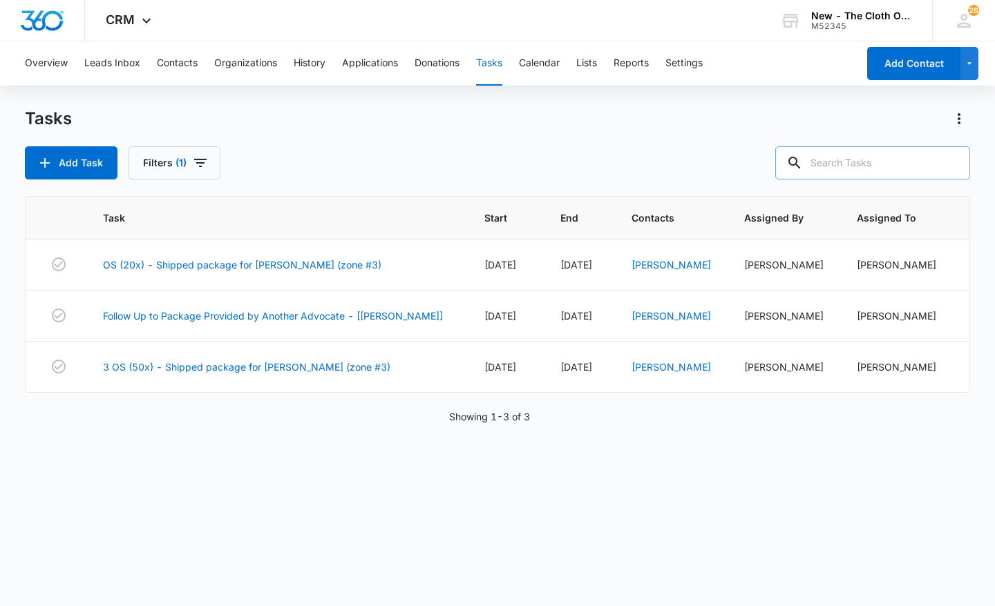
click at [881, 166] on input "text" at bounding box center [872, 162] width 195 height 33
type input "[PERSON_NAME]"
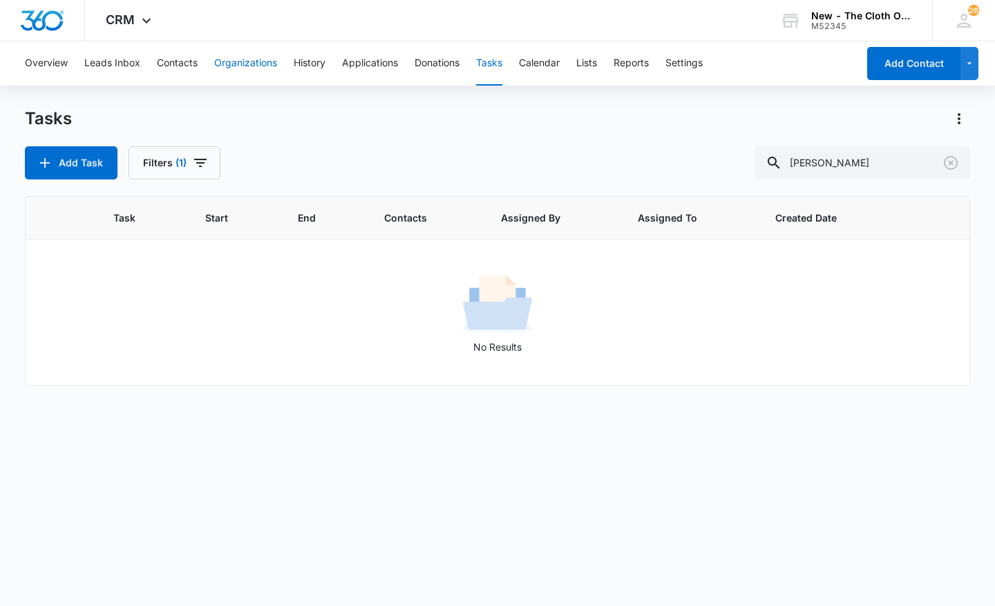
click at [276, 63] on button "Organizations" at bounding box center [245, 63] width 63 height 44
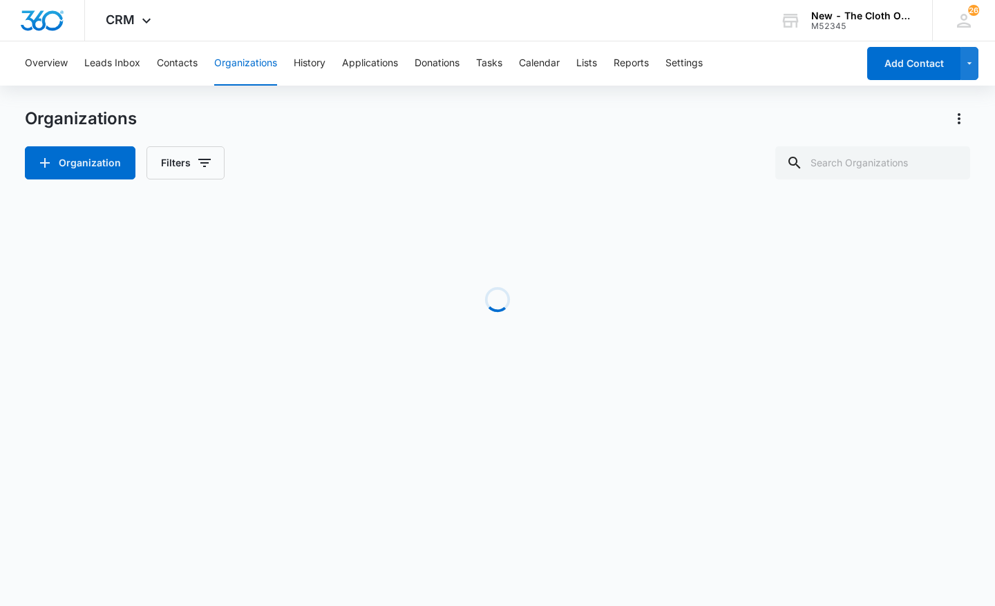
click at [200, 63] on div "Overview Leads Inbox Contacts Organizations History Applications Donations Task…" at bounding box center [437, 63] width 841 height 44
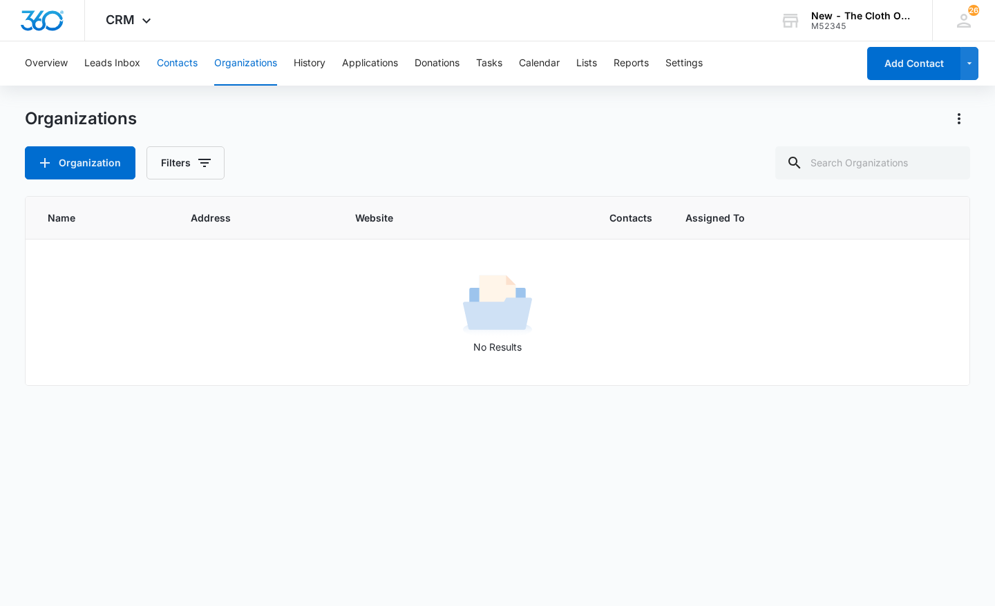
click at [183, 65] on button "Contacts" at bounding box center [177, 63] width 41 height 44
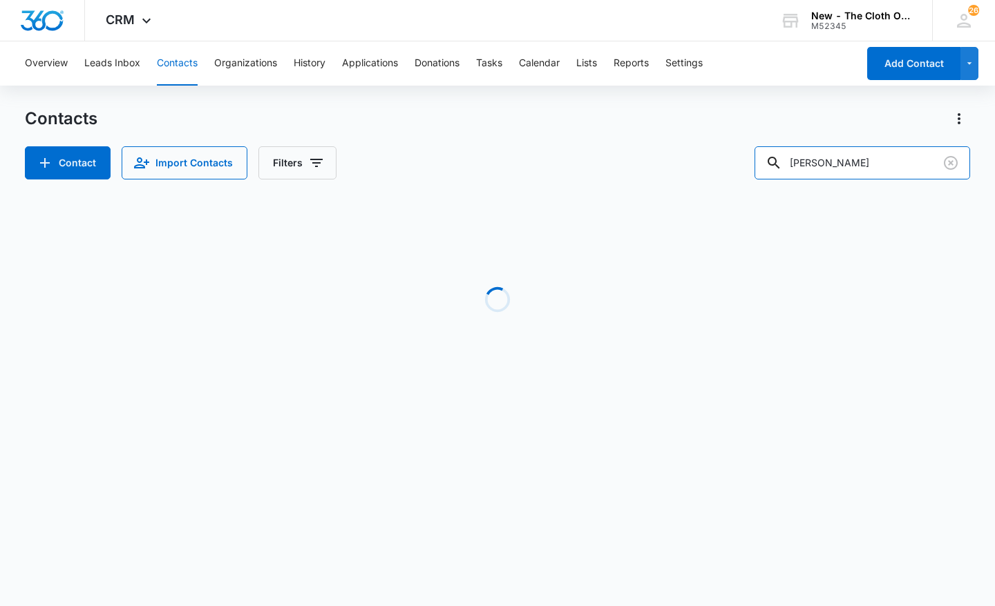
drag, startPoint x: 881, startPoint y: 162, endPoint x: 727, endPoint y: 176, distance: 154.0
click at [727, 176] on div "Contact Import Contacts Filters [PERSON_NAME]" at bounding box center [497, 162] width 945 height 33
type input "[PERSON_NAME]"
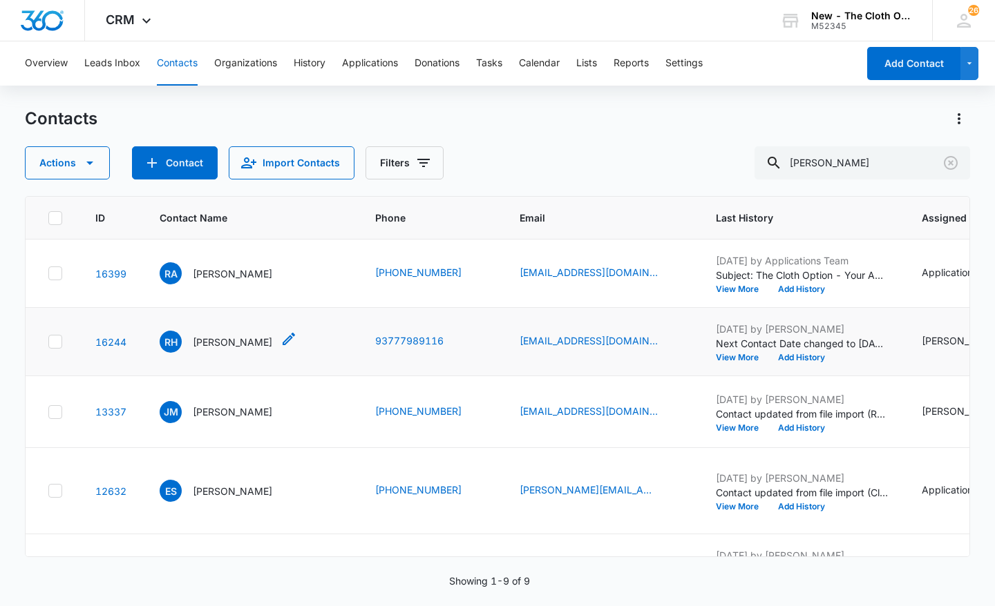
click at [225, 349] on p "Rochelle Hall" at bounding box center [232, 342] width 79 height 15
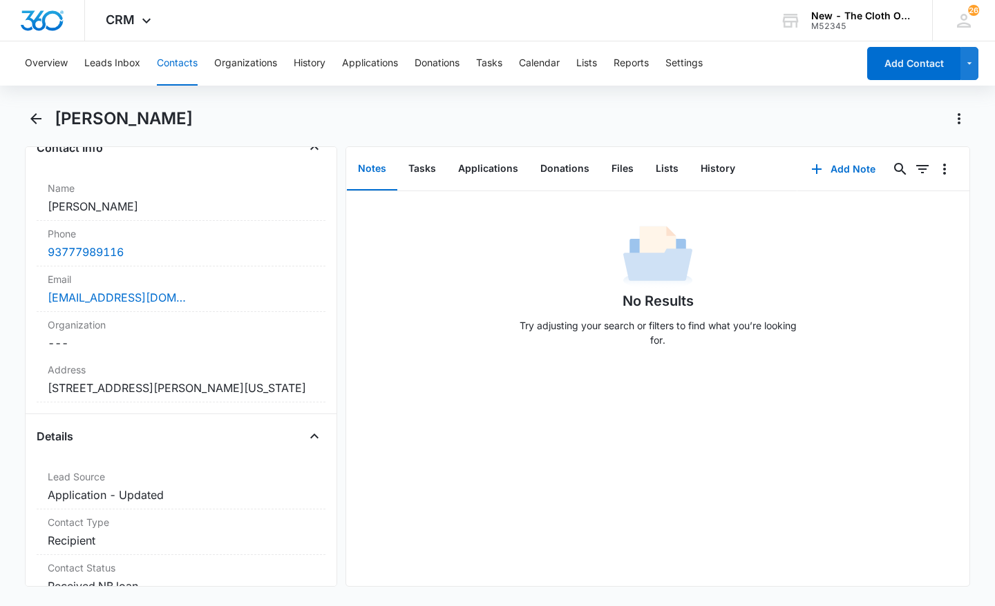
scroll to position [251, 0]
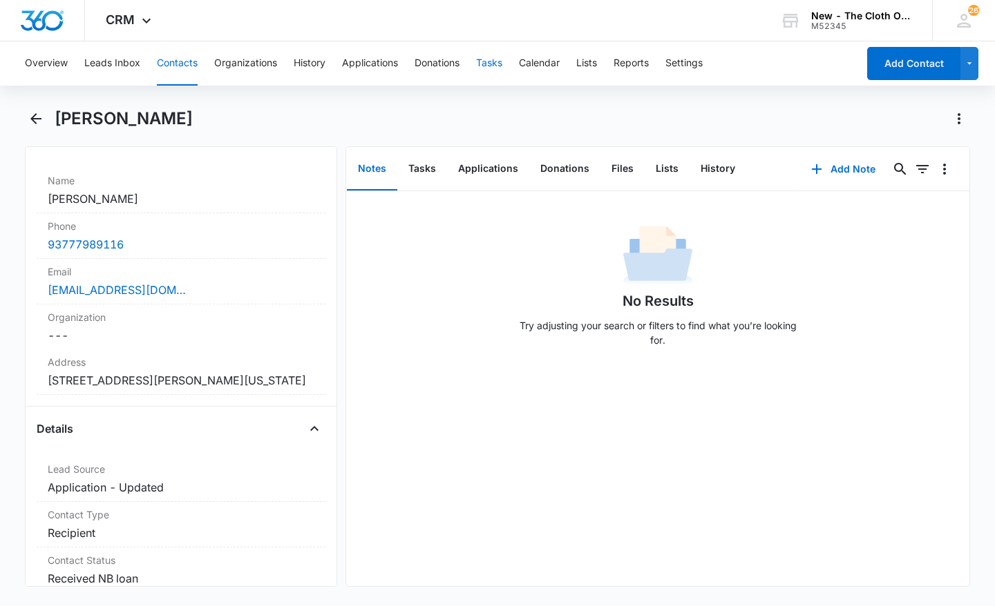
click at [489, 67] on button "Tasks" at bounding box center [489, 63] width 26 height 44
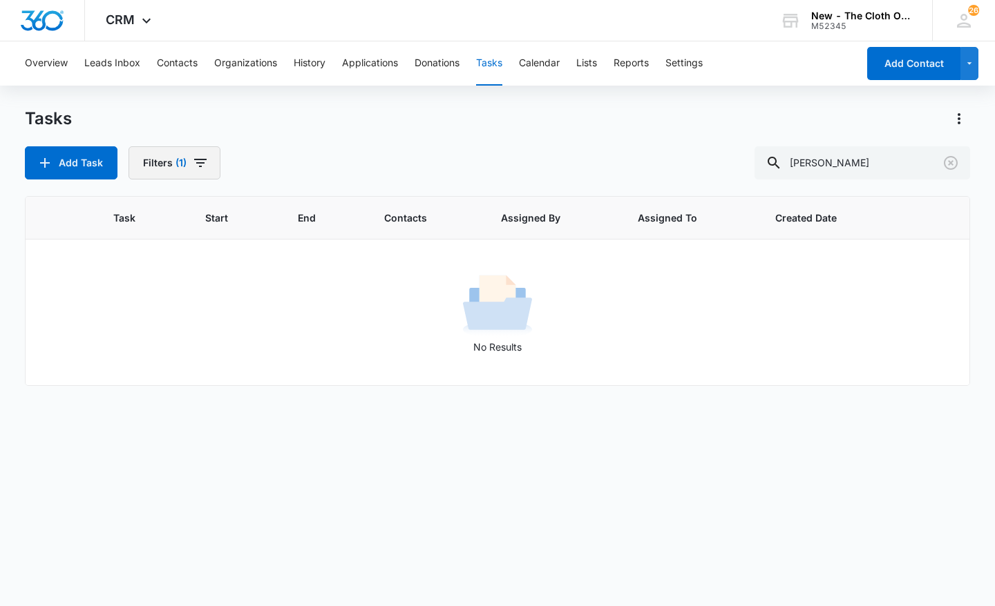
click at [171, 163] on button "Filters (1)" at bounding box center [174, 162] width 92 height 33
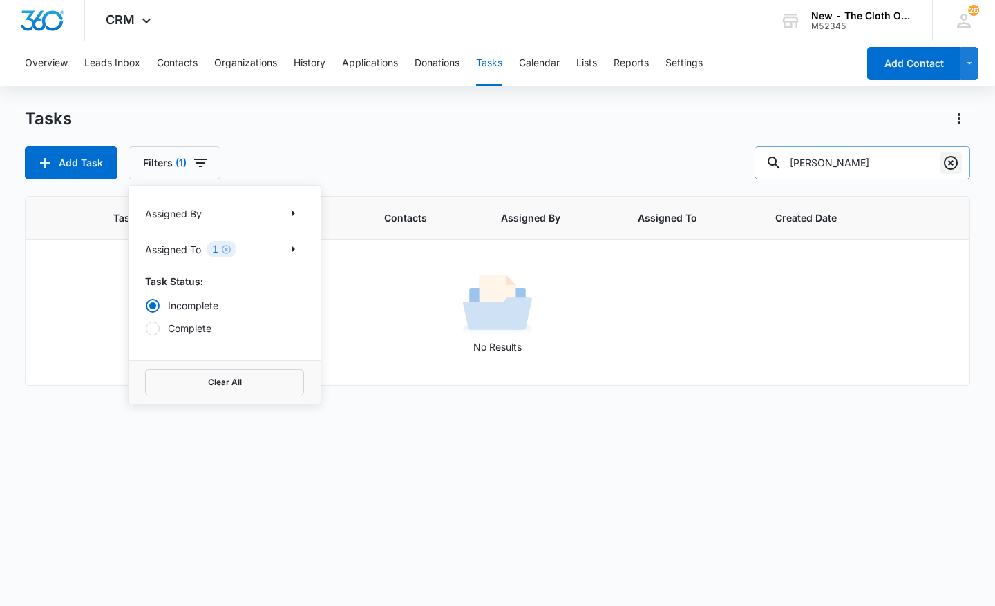
click at [954, 157] on icon "Clear" at bounding box center [950, 163] width 14 height 14
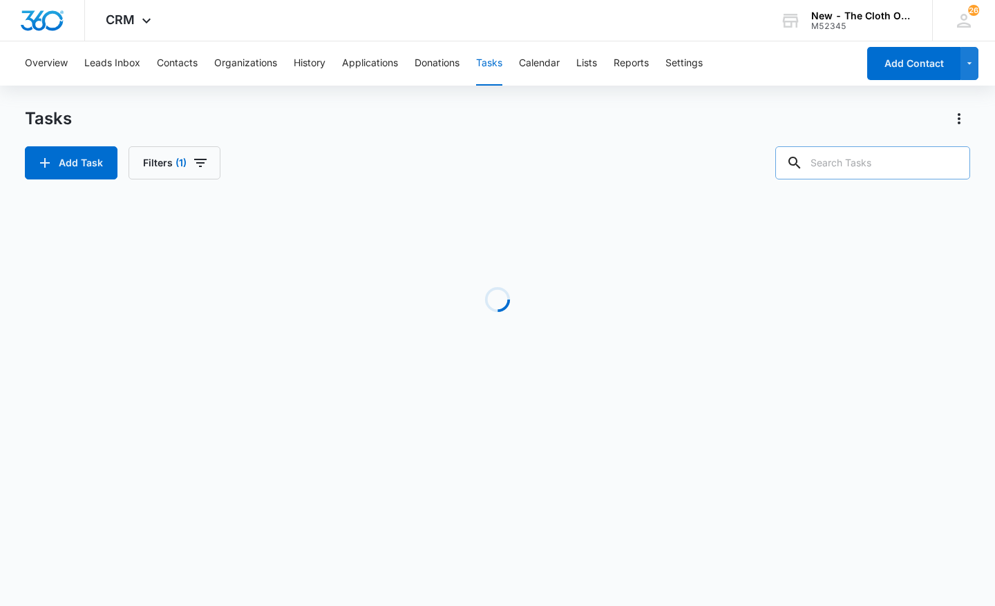
click at [679, 113] on div "Tasks" at bounding box center [497, 119] width 945 height 22
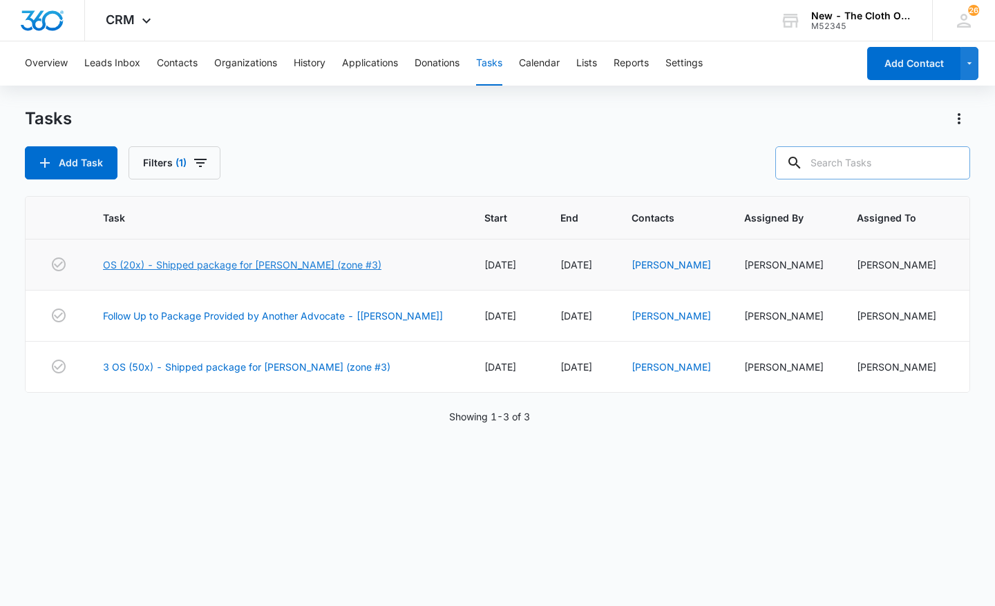
click at [188, 263] on link "OS (20x) - Shipped package for A. ARROYO (zone #3)" at bounding box center [242, 265] width 278 height 15
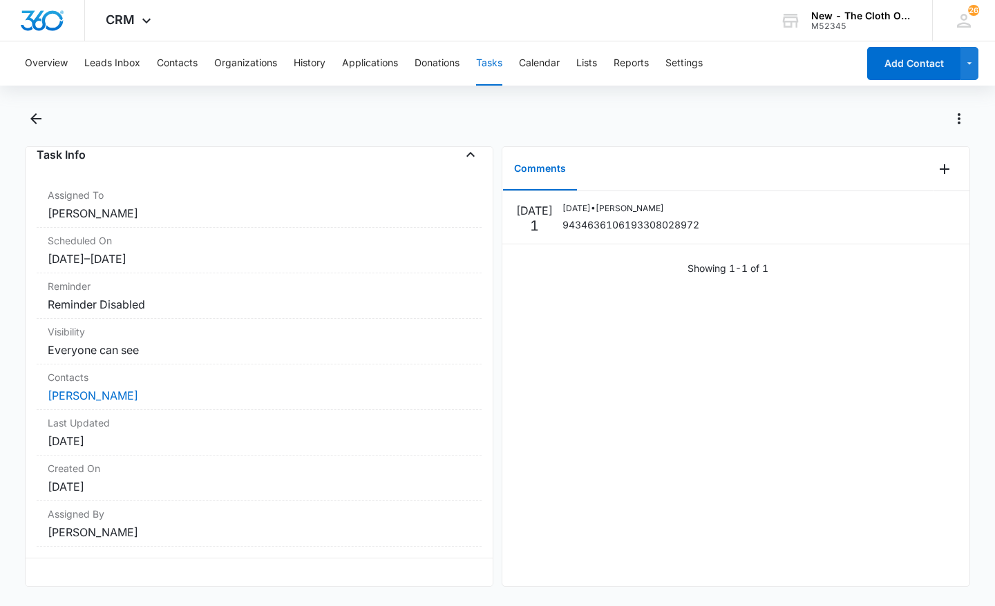
scroll to position [89, 0]
click at [73, 389] on link "[PERSON_NAME]" at bounding box center [93, 396] width 90 height 14
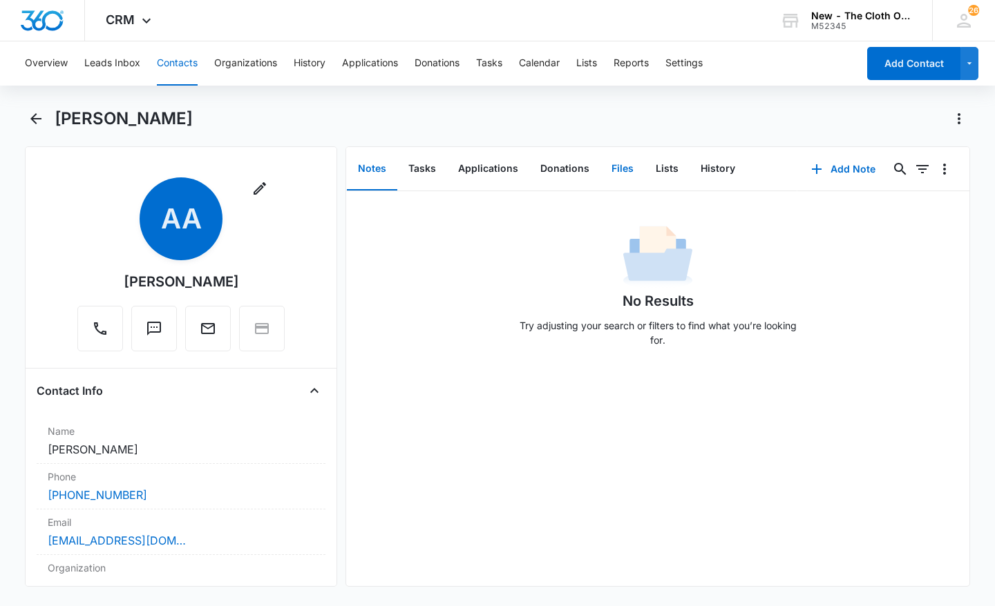
click at [613, 169] on button "Files" at bounding box center [622, 169] width 44 height 43
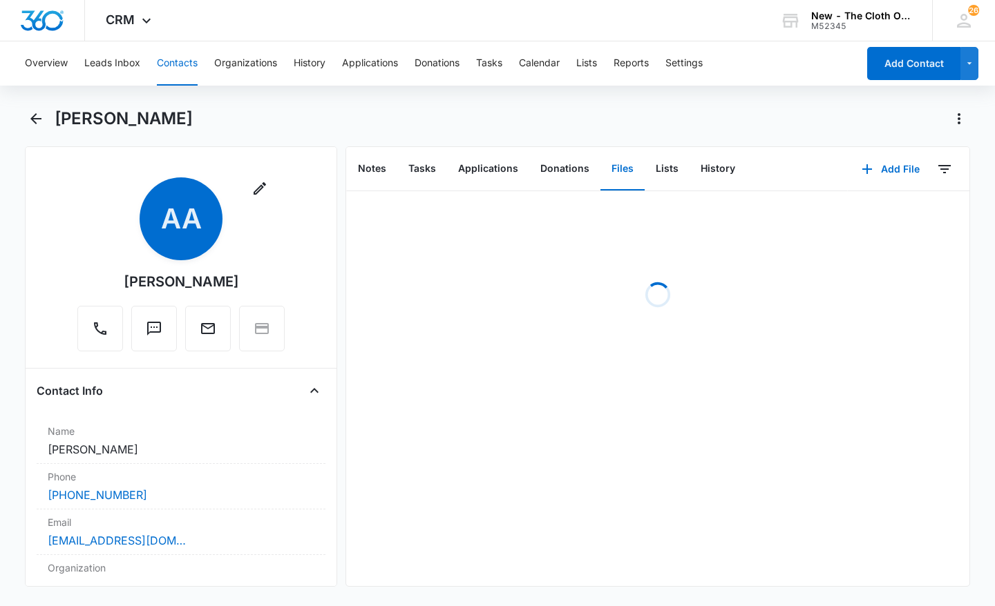
click at [613, 169] on button "Files" at bounding box center [622, 169] width 44 height 43
click at [442, 161] on button "Tasks" at bounding box center [422, 169] width 50 height 43
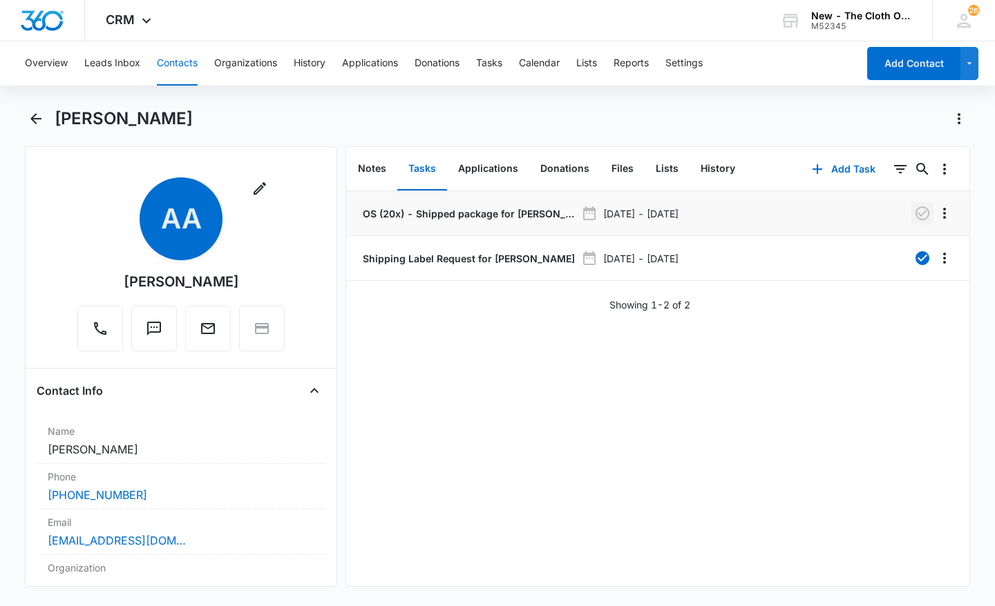
click at [911, 222] on button "button" at bounding box center [922, 213] width 22 height 22
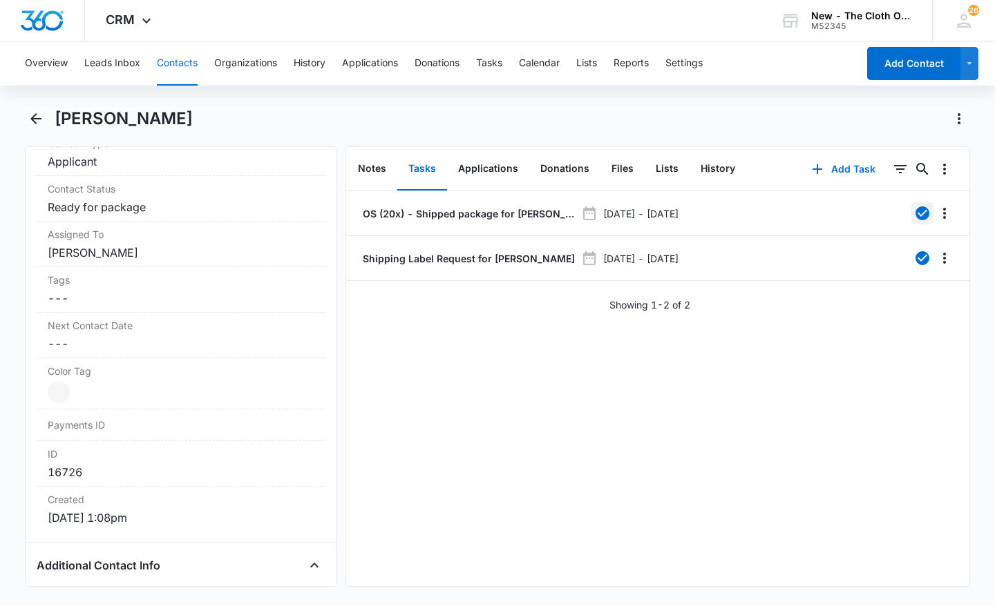
scroll to position [615, 0]
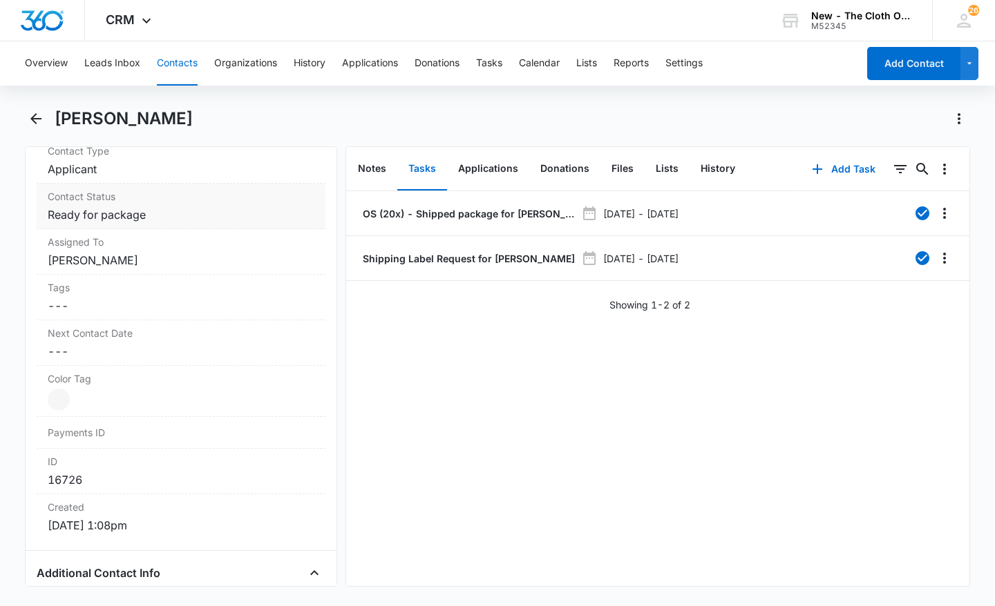
click at [223, 219] on dd "Cancel Save Changes Ready for package" at bounding box center [181, 215] width 267 height 17
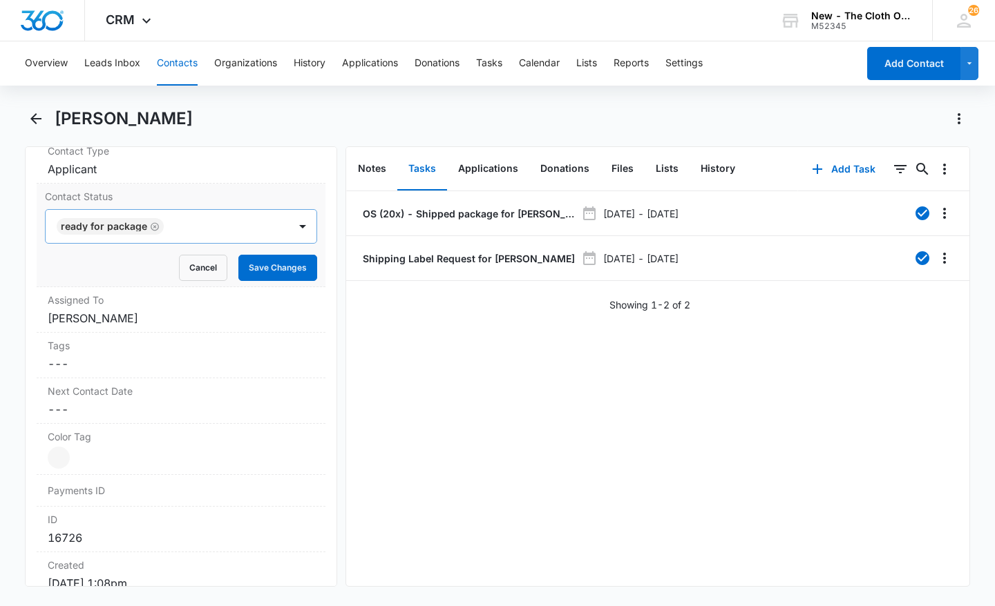
click at [152, 227] on icon "Remove Ready for package" at bounding box center [155, 227] width 10 height 10
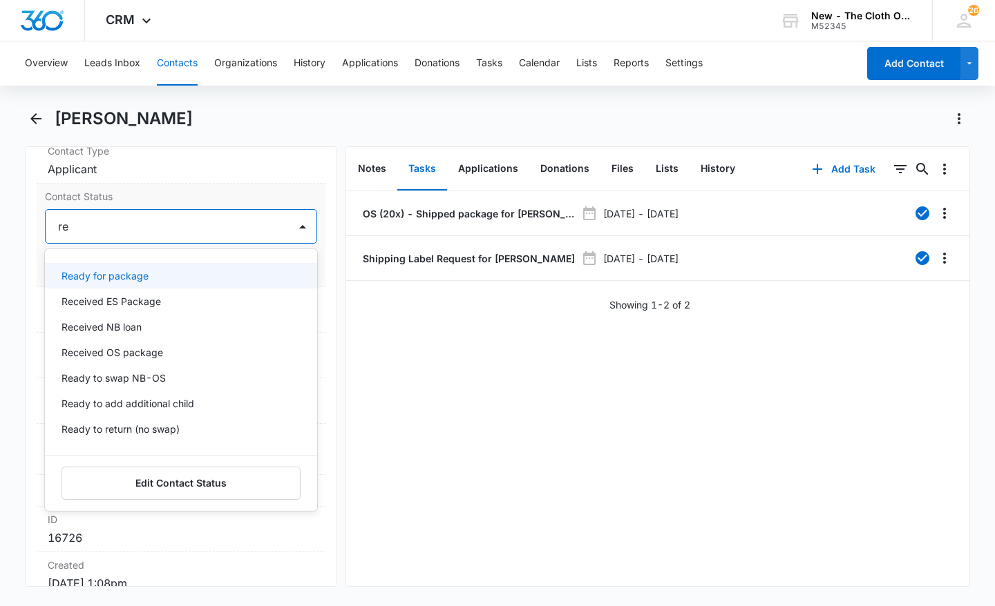
type input "rec"
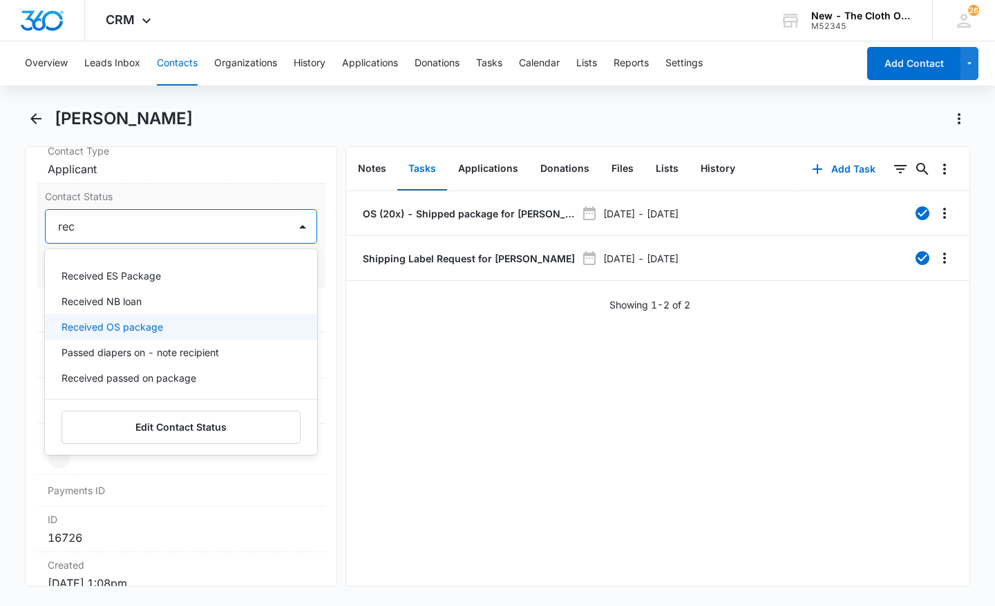
click at [143, 333] on p "Received OS package" at bounding box center [112, 327] width 102 height 15
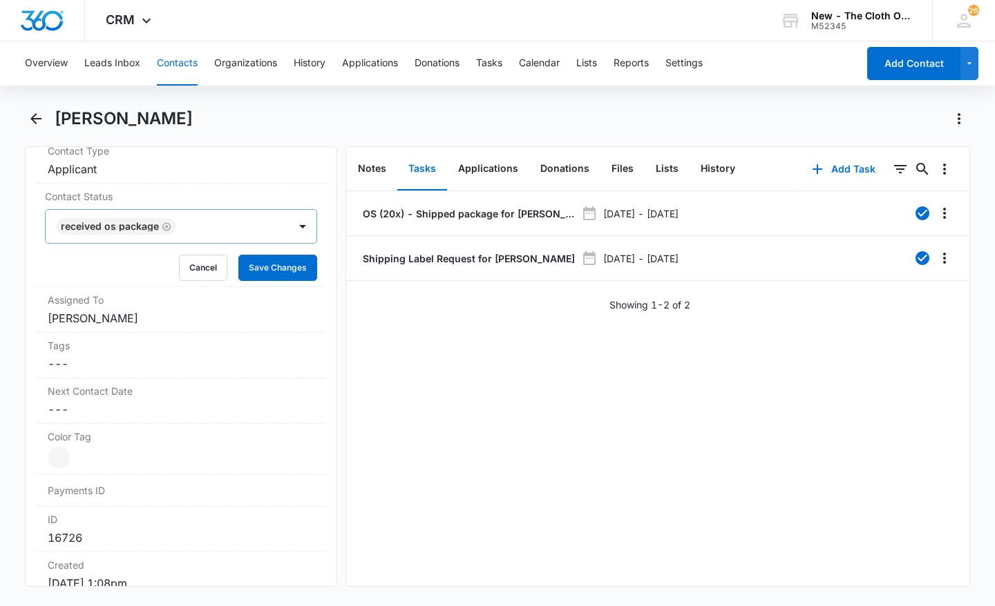
click at [421, 390] on div "OS (20x) - Shipped package for A. ARROYO (zone #3) Jun 25, 2025 - Jul 2, 2025 S…" at bounding box center [657, 388] width 623 height 395
click at [267, 270] on button "Save Changes" at bounding box center [277, 268] width 79 height 26
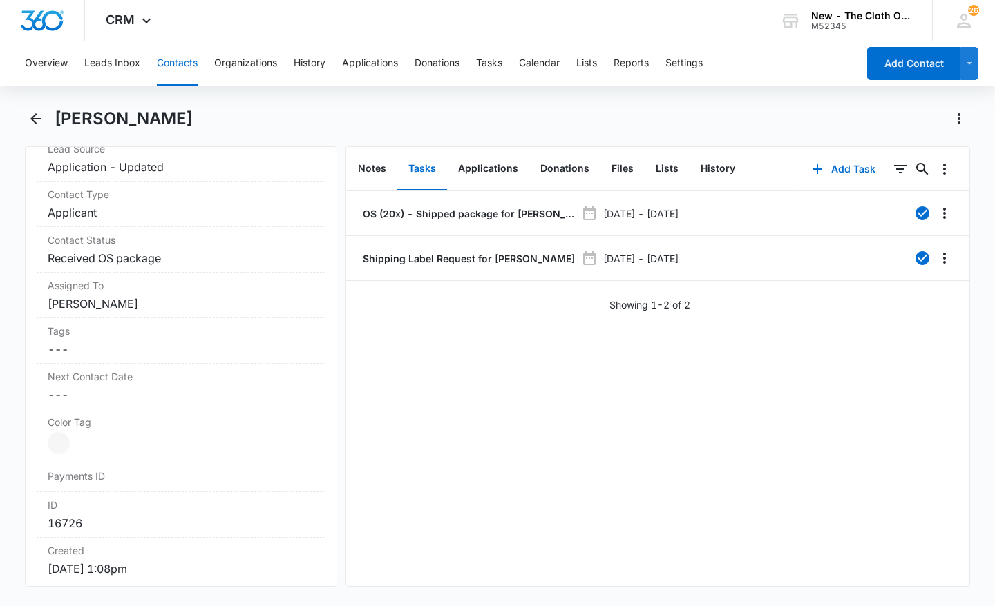
scroll to position [0, 0]
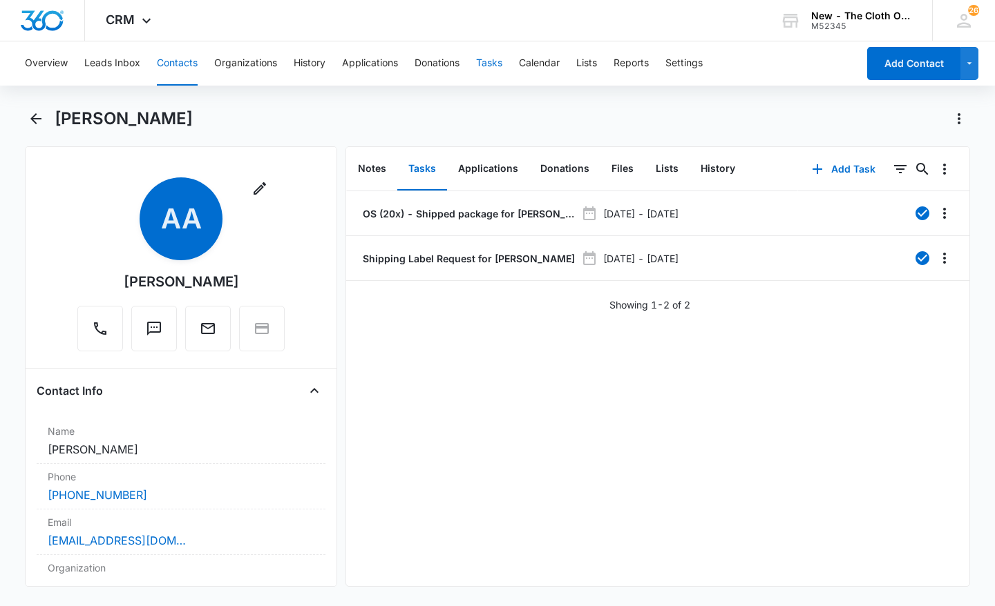
click at [499, 57] on button "Tasks" at bounding box center [489, 63] width 26 height 44
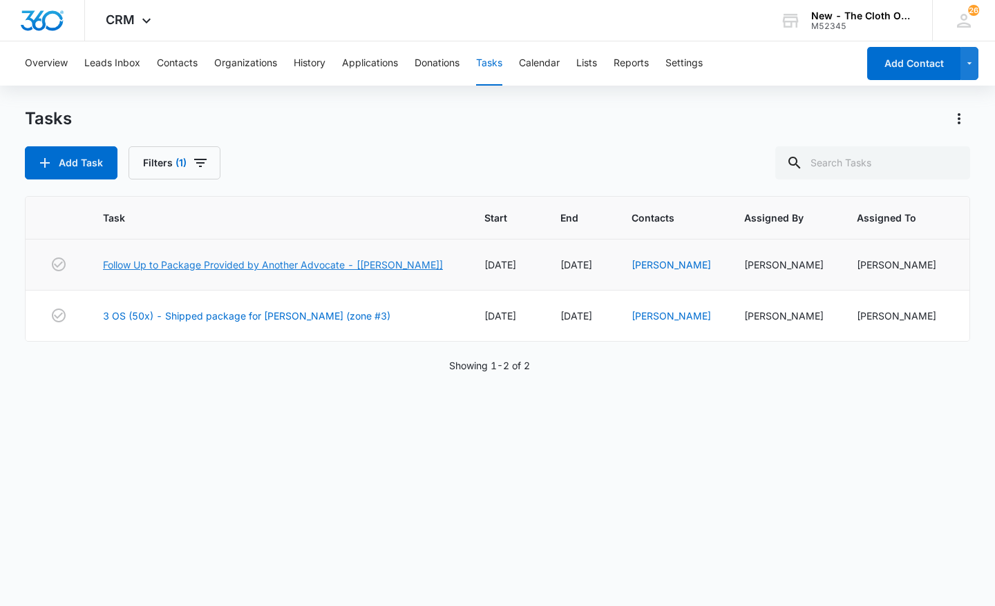
click at [295, 262] on link "Follow Up to Package Provided by Another Advocate - [Anderson]" at bounding box center [273, 265] width 340 height 15
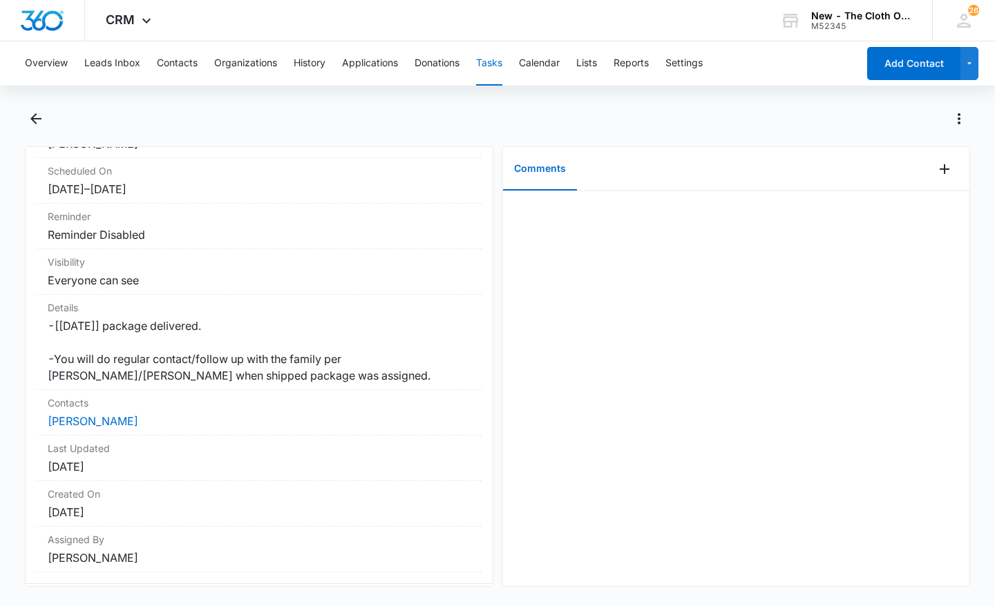
scroll to position [170, 0]
click at [126, 425] on dd "[PERSON_NAME]" at bounding box center [259, 419] width 423 height 17
click at [122, 418] on link "[PERSON_NAME]" at bounding box center [93, 419] width 90 height 14
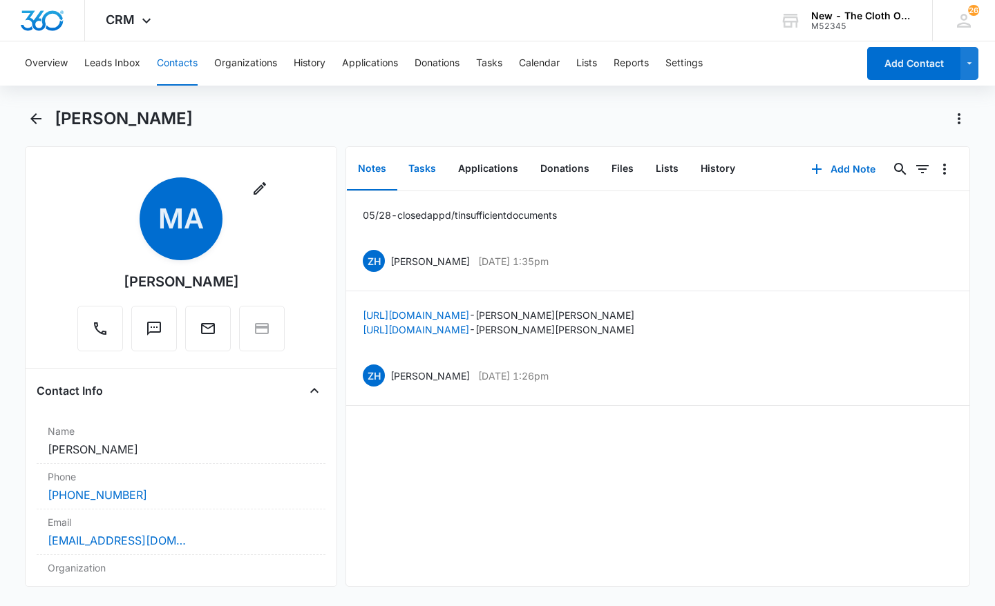
click at [428, 171] on button "Tasks" at bounding box center [422, 169] width 50 height 43
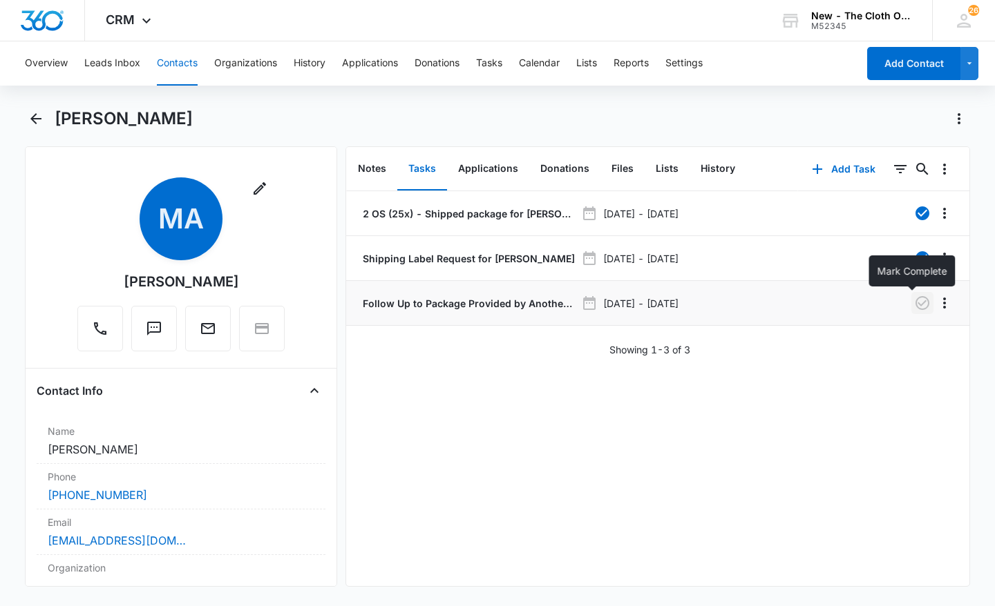
click at [914, 307] on icon "button" at bounding box center [922, 303] width 17 height 17
click at [706, 171] on button "History" at bounding box center [717, 169] width 57 height 43
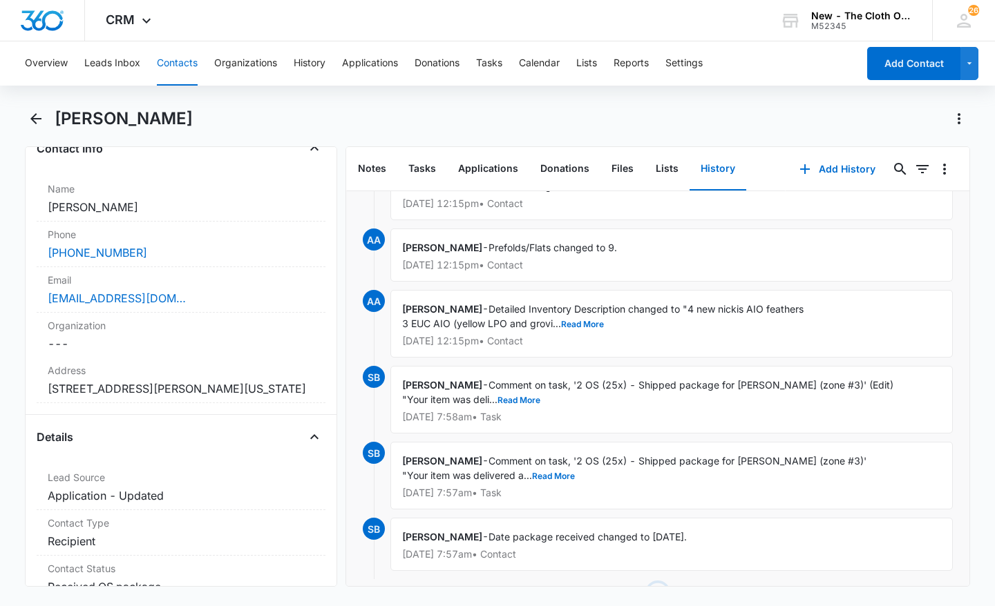
scroll to position [250, 0]
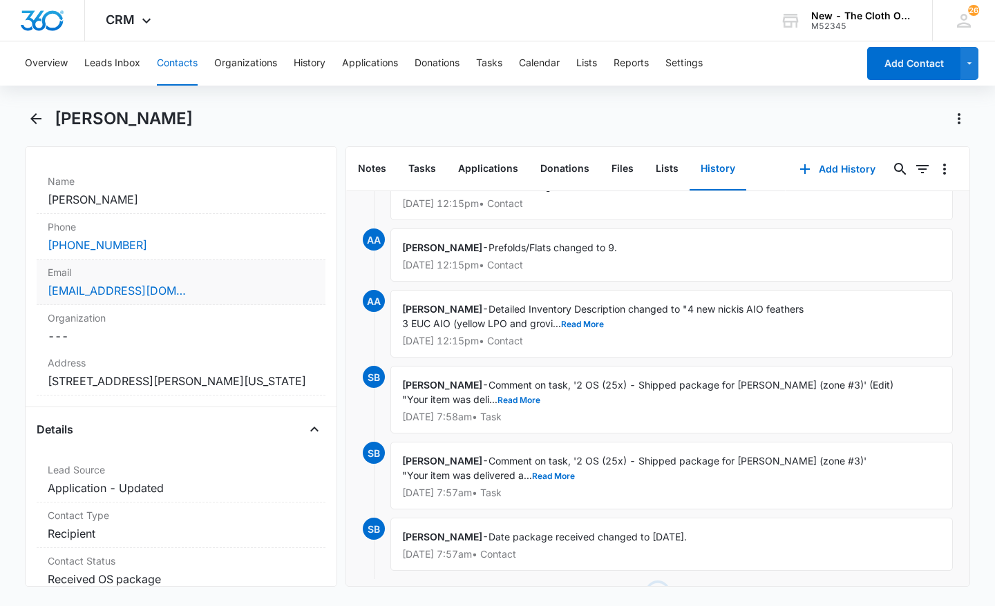
click at [285, 291] on div "babyranxx1126@gmail.com" at bounding box center [181, 290] width 267 height 17
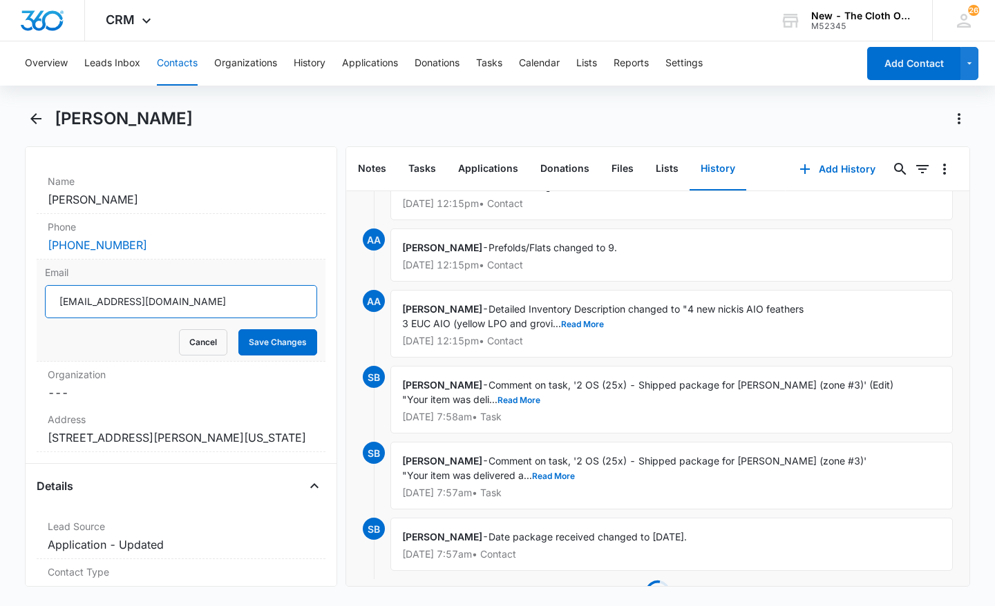
click at [129, 304] on input "babyranxx1126@gmail.com" at bounding box center [181, 301] width 272 height 33
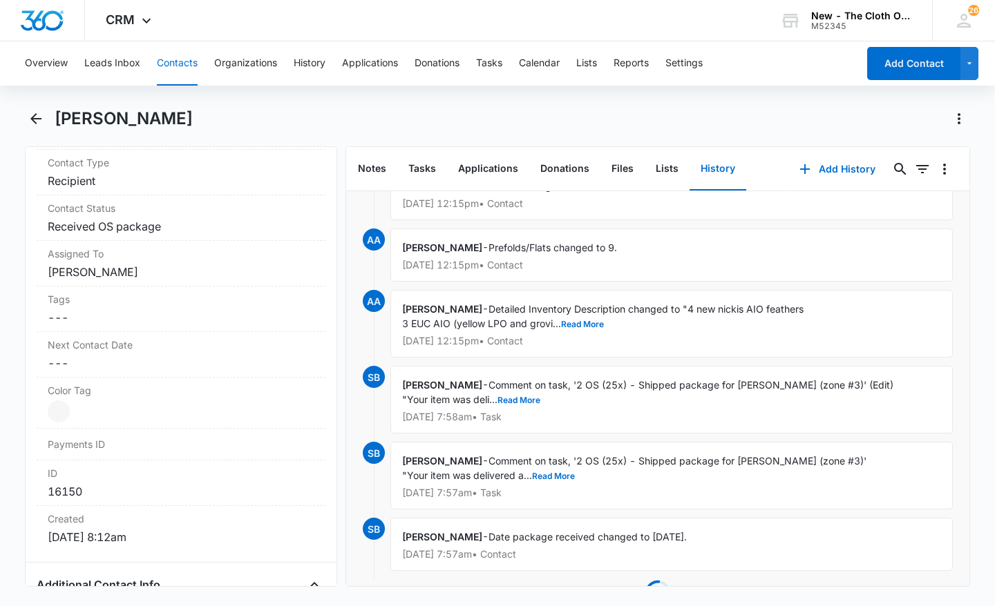
scroll to position [683, 0]
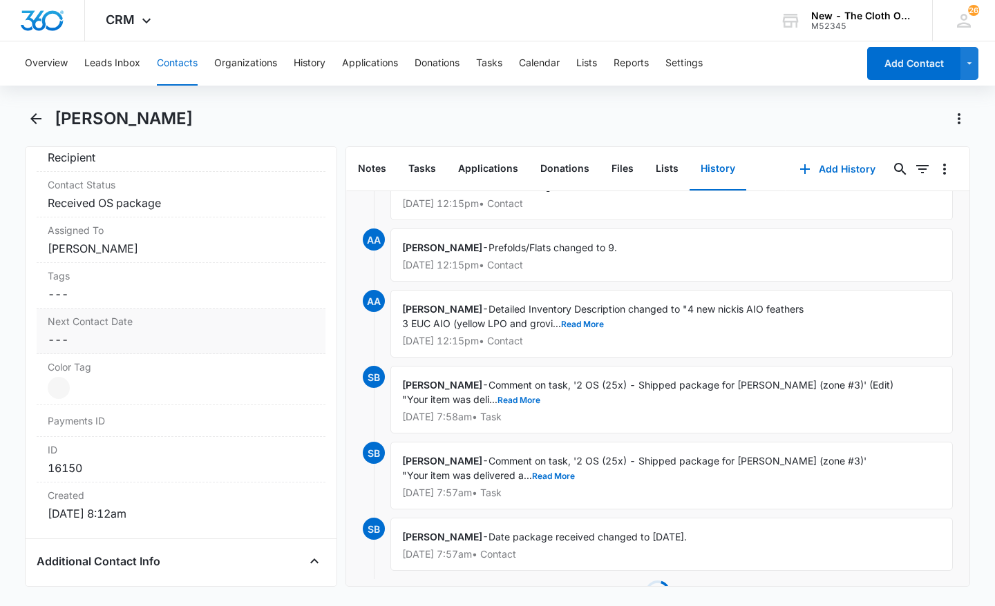
click at [136, 348] on dd "Cancel Save Changes ---" at bounding box center [181, 340] width 267 height 17
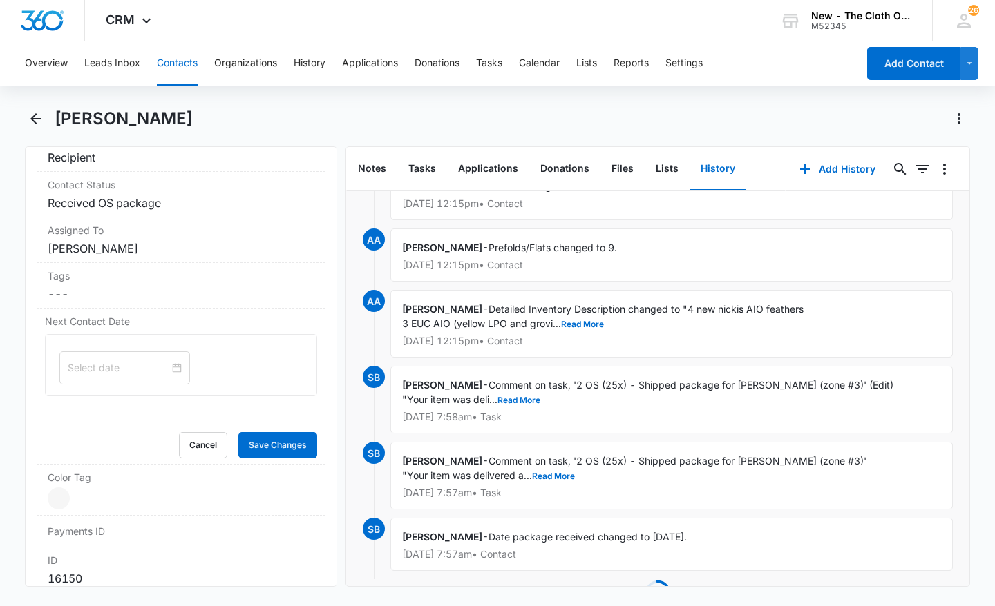
click at [85, 370] on div at bounding box center [124, 368] width 131 height 33
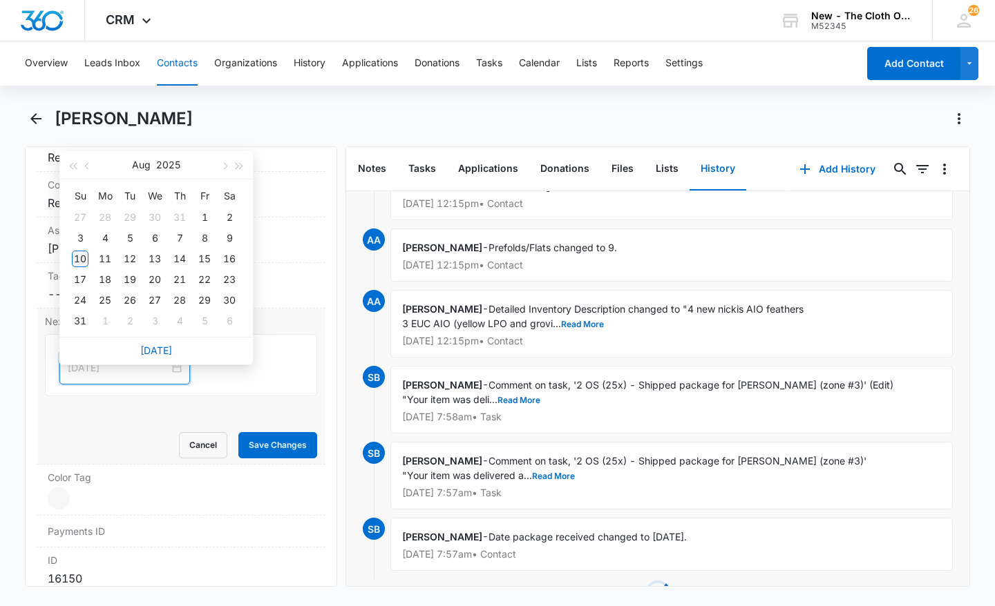
type input "[DATE]"
click at [84, 260] on div "10" at bounding box center [80, 259] width 17 height 17
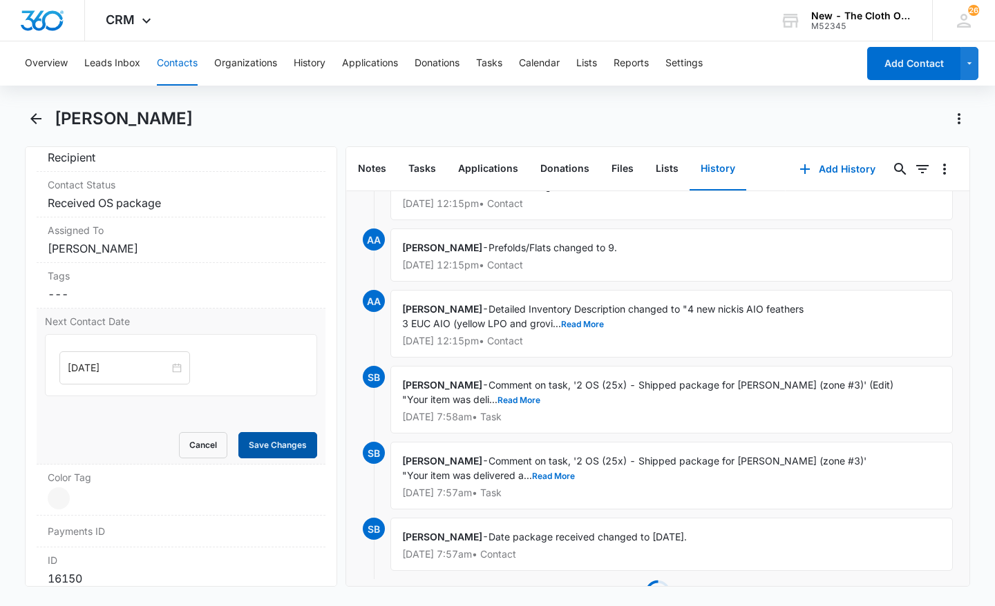
click at [276, 457] on button "Save Changes" at bounding box center [277, 445] width 79 height 26
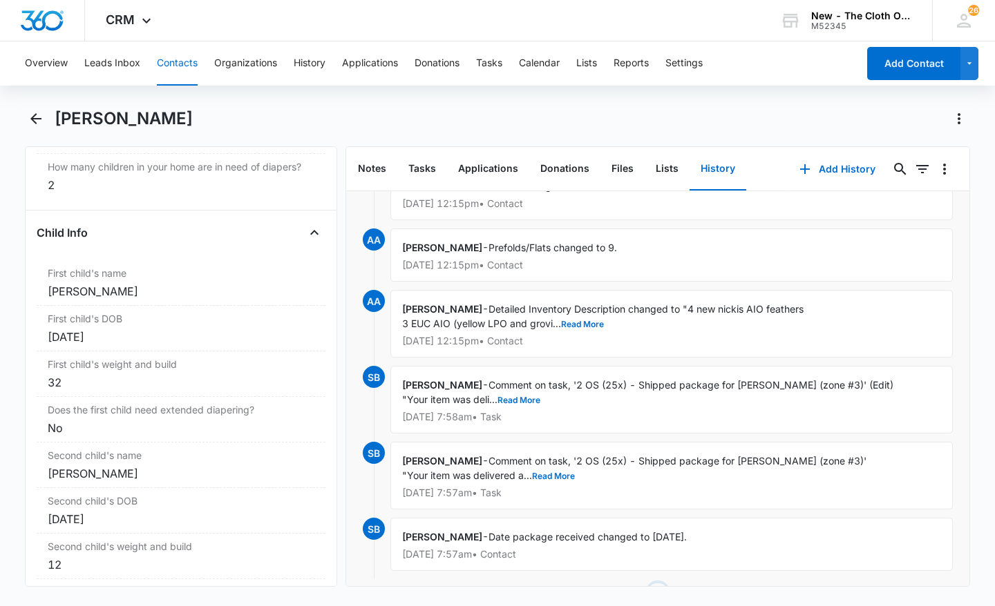
scroll to position [0, 0]
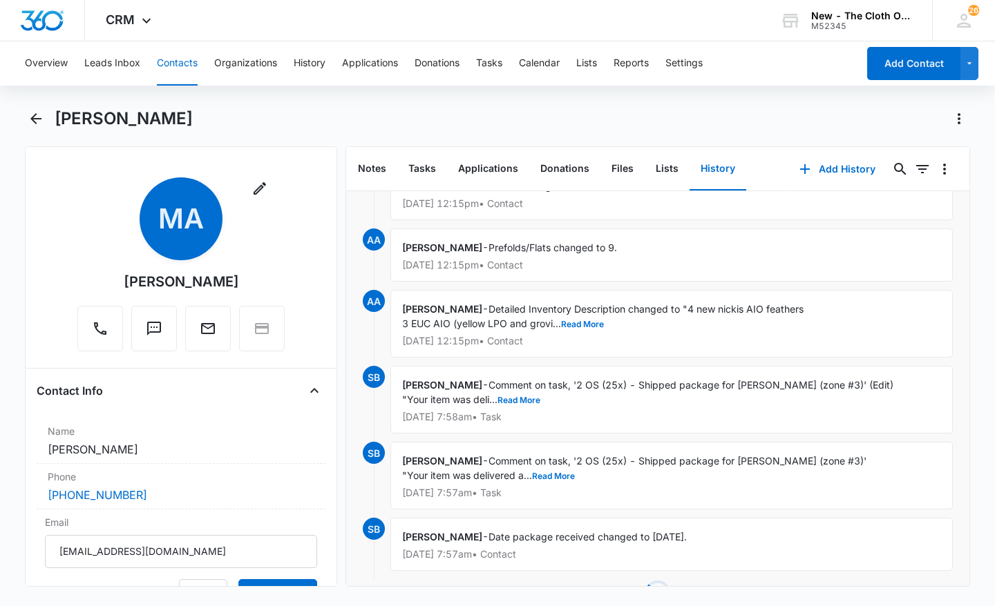
click at [510, 75] on div "Overview Leads Inbox Contacts Organizations History Applications Donations Task…" at bounding box center [437, 63] width 841 height 44
click at [502, 69] on button "Tasks" at bounding box center [489, 63] width 26 height 44
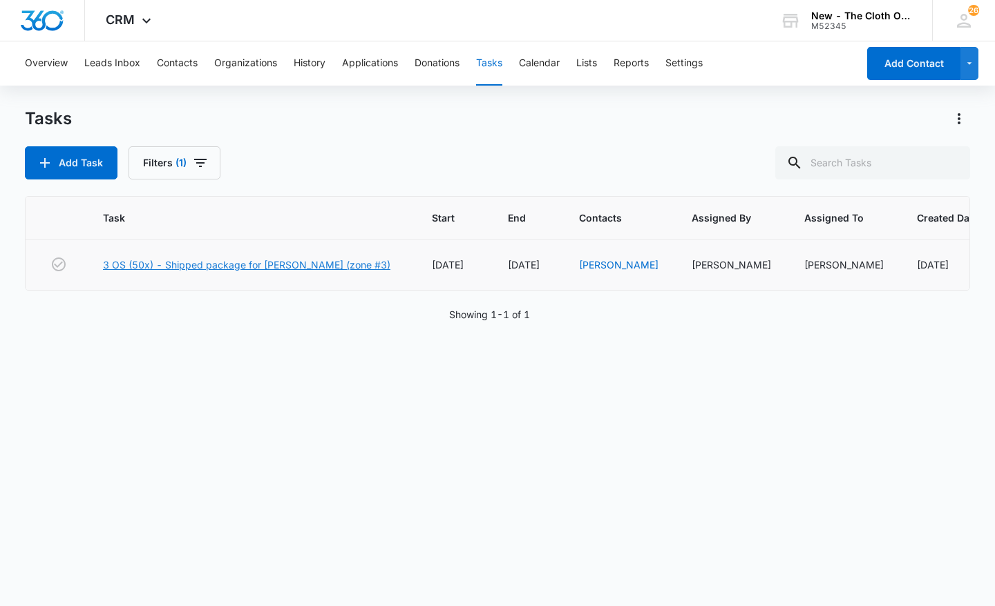
click at [229, 260] on link "3 OS (50x) - Shipped package for [PERSON_NAME] (zone #3)" at bounding box center [246, 265] width 287 height 15
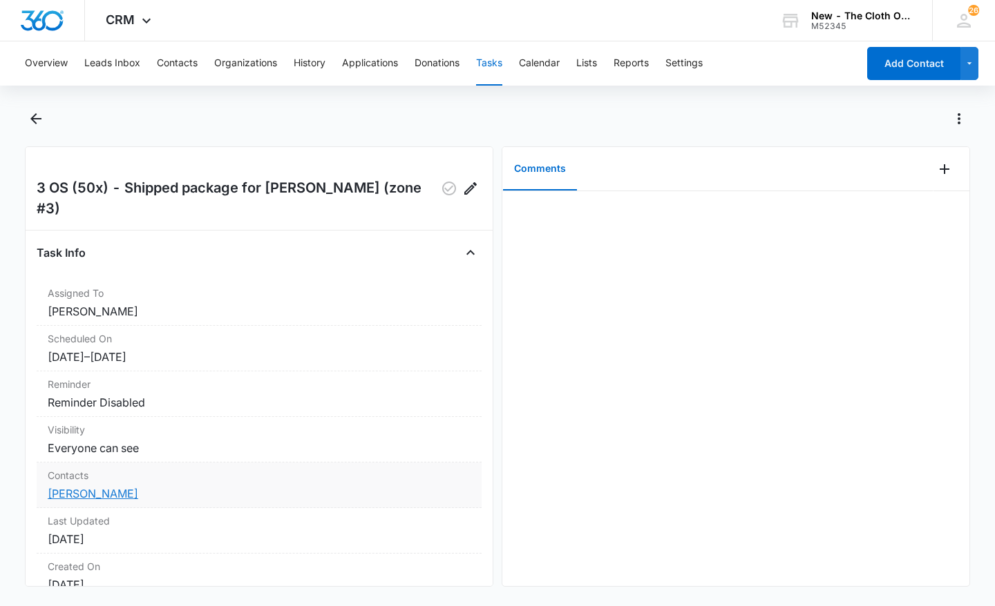
click at [114, 487] on link "[PERSON_NAME]" at bounding box center [93, 494] width 90 height 14
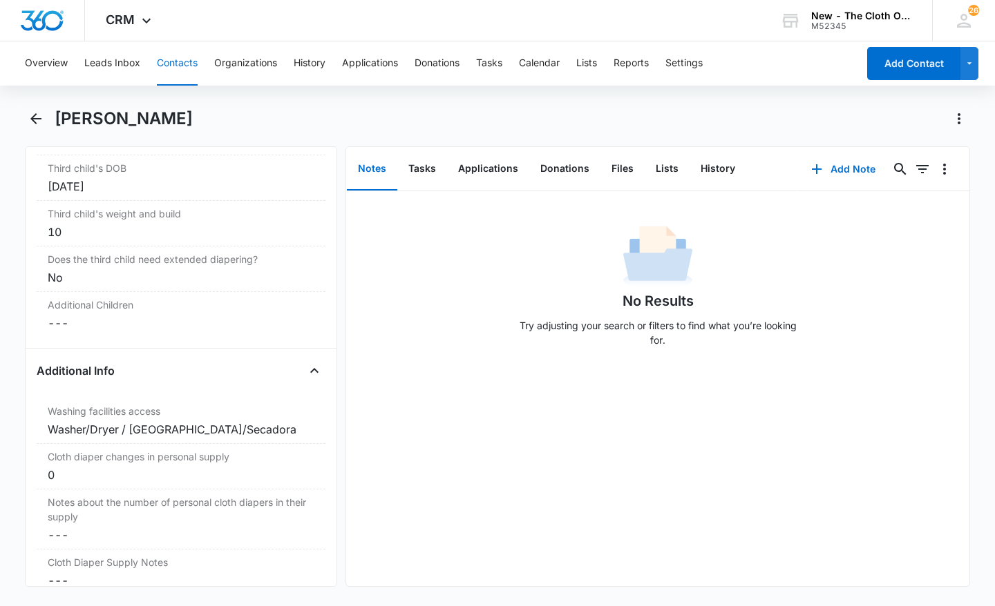
scroll to position [2094, 0]
click at [436, 173] on button "Tasks" at bounding box center [422, 169] width 50 height 43
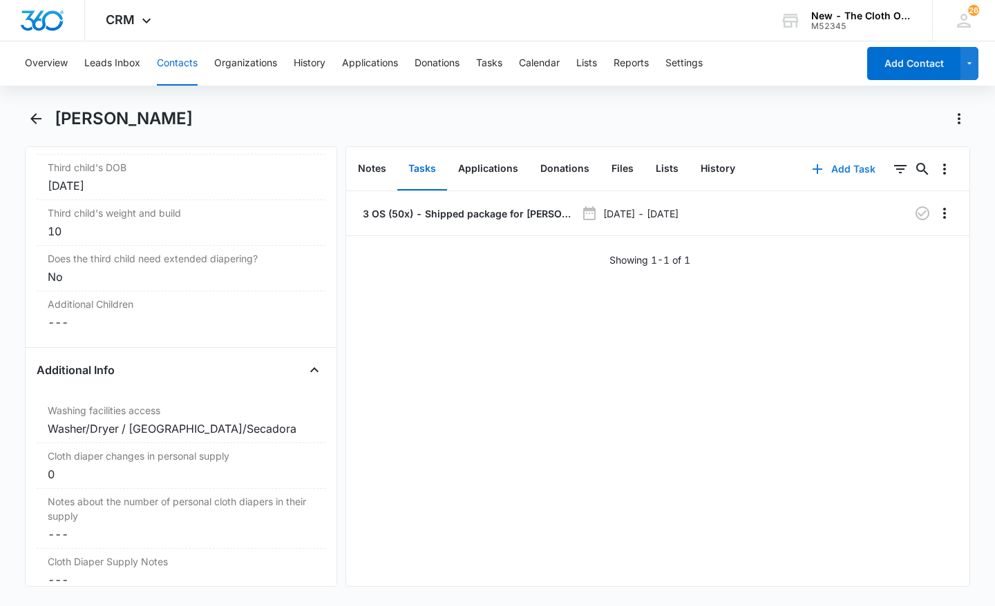
click at [827, 173] on button "Add Task" at bounding box center [843, 169] width 91 height 33
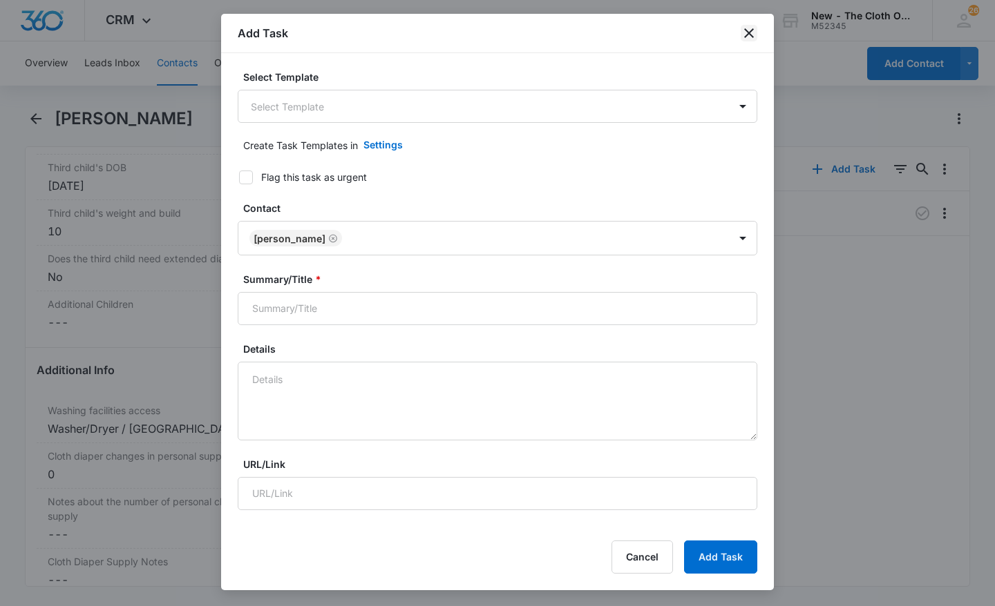
click at [752, 35] on icon "close" at bounding box center [748, 33] width 17 height 17
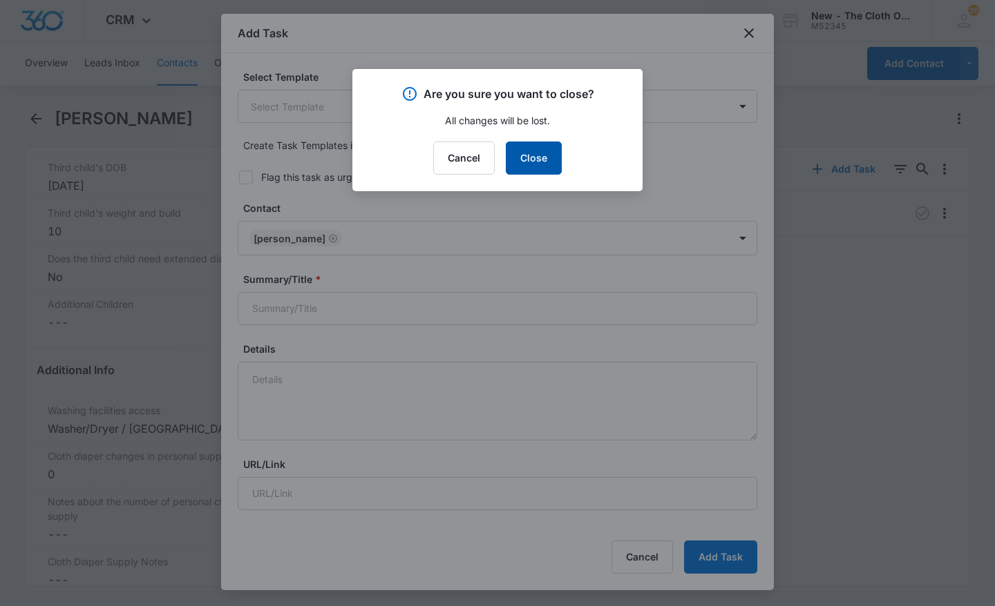
click at [521, 160] on button "Close" at bounding box center [534, 158] width 56 height 33
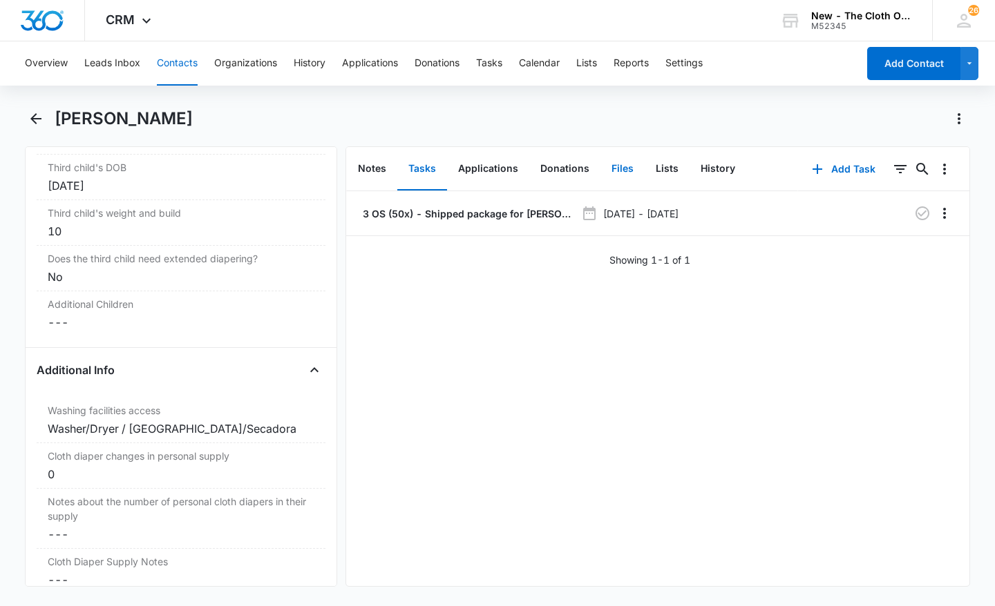
click at [602, 166] on button "Files" at bounding box center [622, 169] width 44 height 43
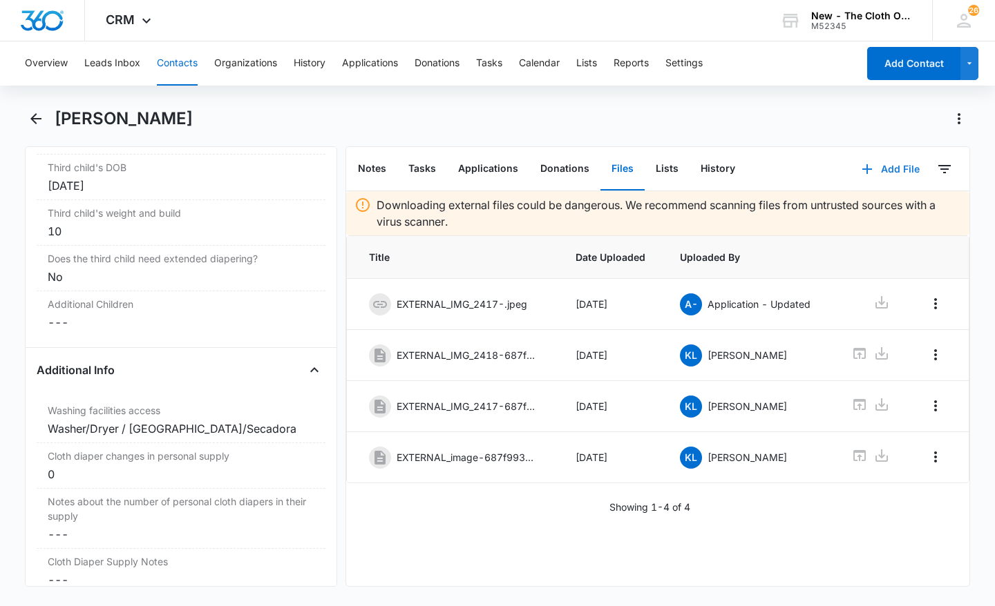
click at [886, 164] on button "Add File" at bounding box center [890, 169] width 86 height 33
click at [858, 217] on div "Upload Files" at bounding box center [871, 214] width 55 height 10
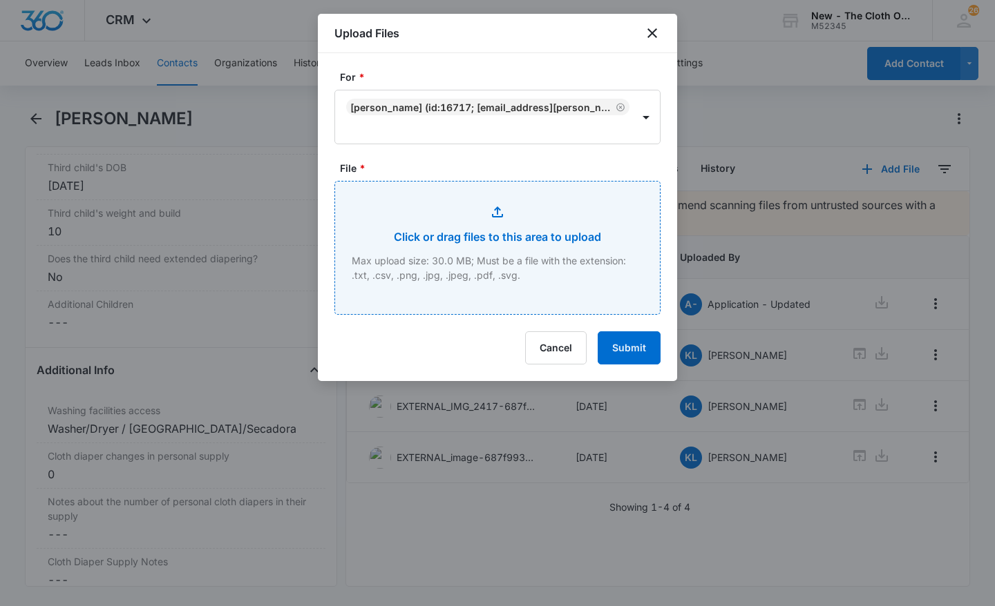
click at [430, 224] on input "File *" at bounding box center [497, 248] width 325 height 133
type input "C:\fakepath\879e2d18-1a51-4789-91bd-374316609d8e.jpg"
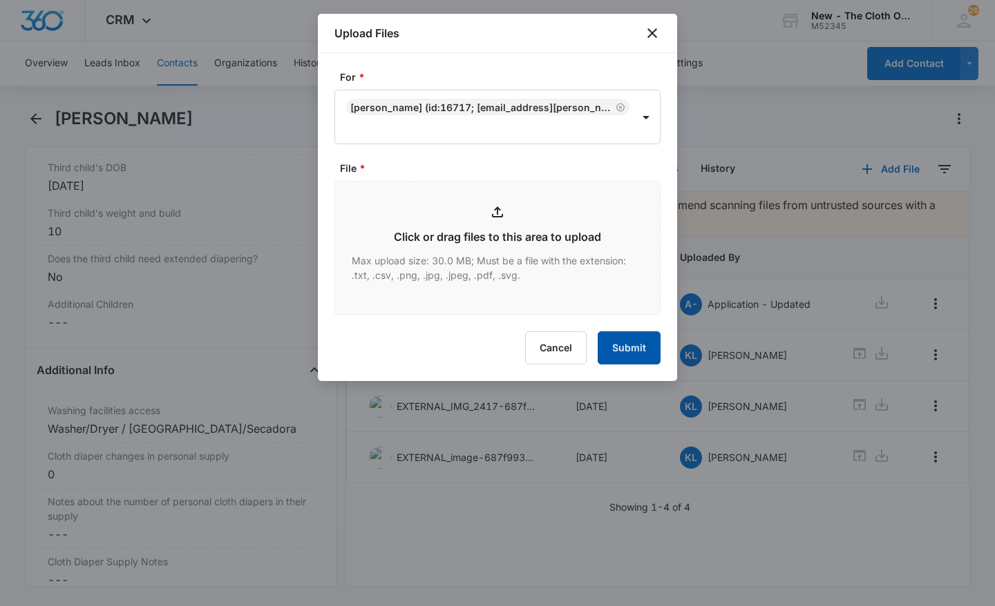
click at [640, 351] on button "Submit" at bounding box center [628, 348] width 63 height 33
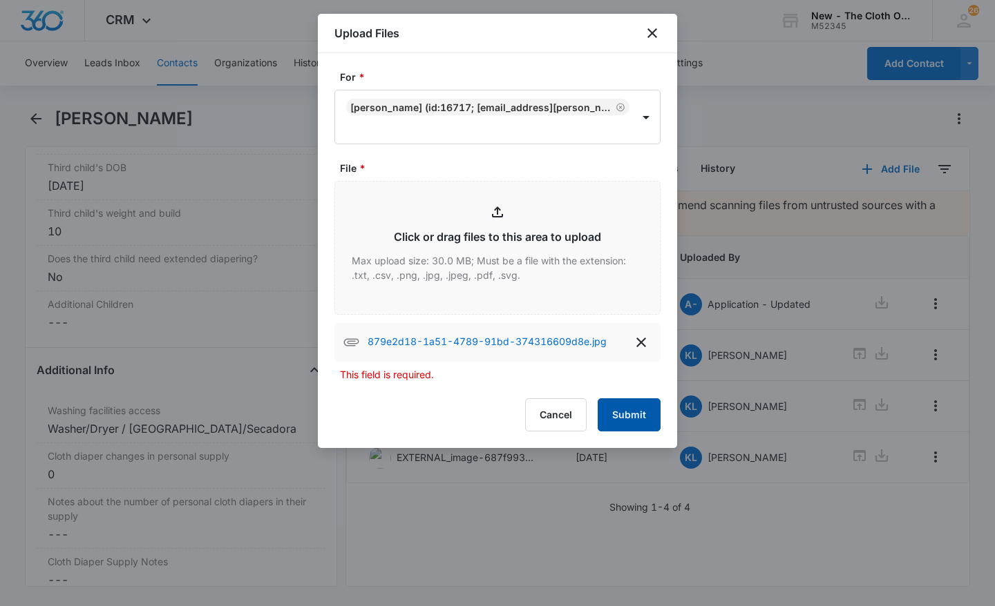
click at [618, 427] on button "Submit" at bounding box center [628, 415] width 63 height 33
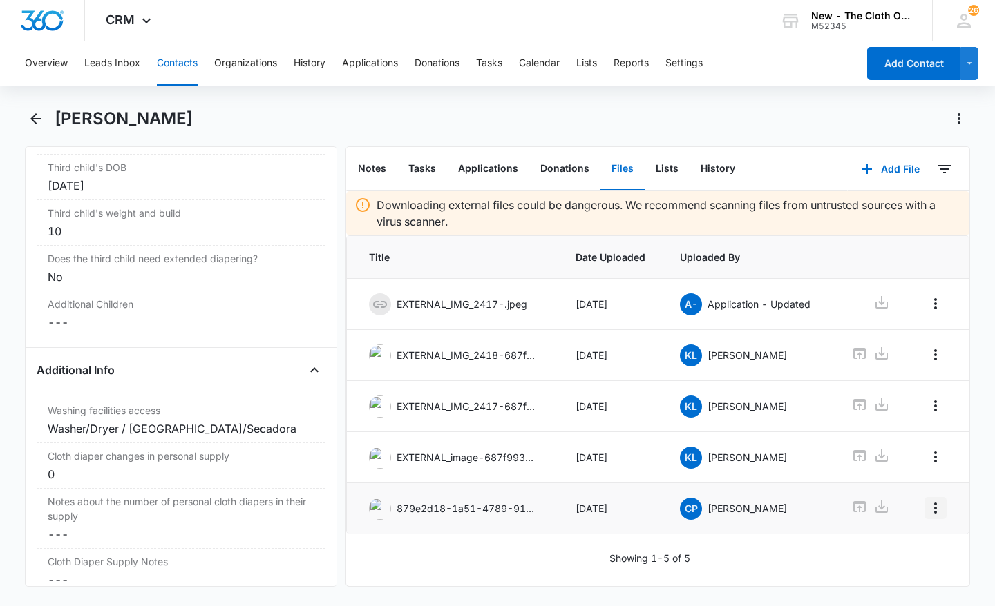
click at [934, 510] on icon "Overflow Menu" at bounding box center [935, 508] width 3 height 11
click at [928, 516] on icon "Overflow Menu" at bounding box center [935, 508] width 17 height 17
click at [907, 547] on button "Edit" at bounding box center [897, 548] width 79 height 21
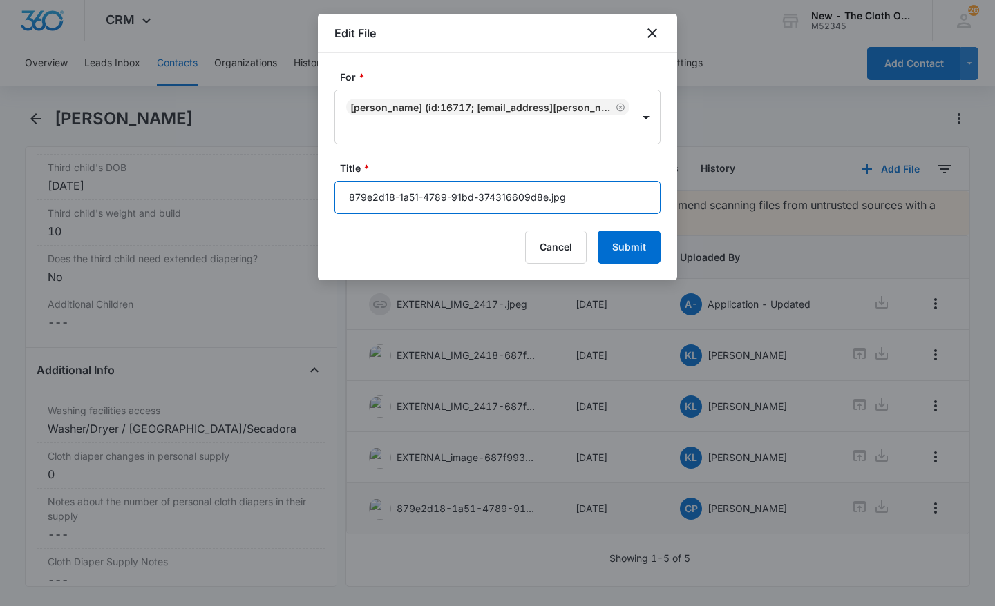
click at [492, 189] on input "879e2d18-1a51-4789-91bd-374316609d8e.jpg" at bounding box center [497, 197] width 326 height 33
type input "20ch OS"
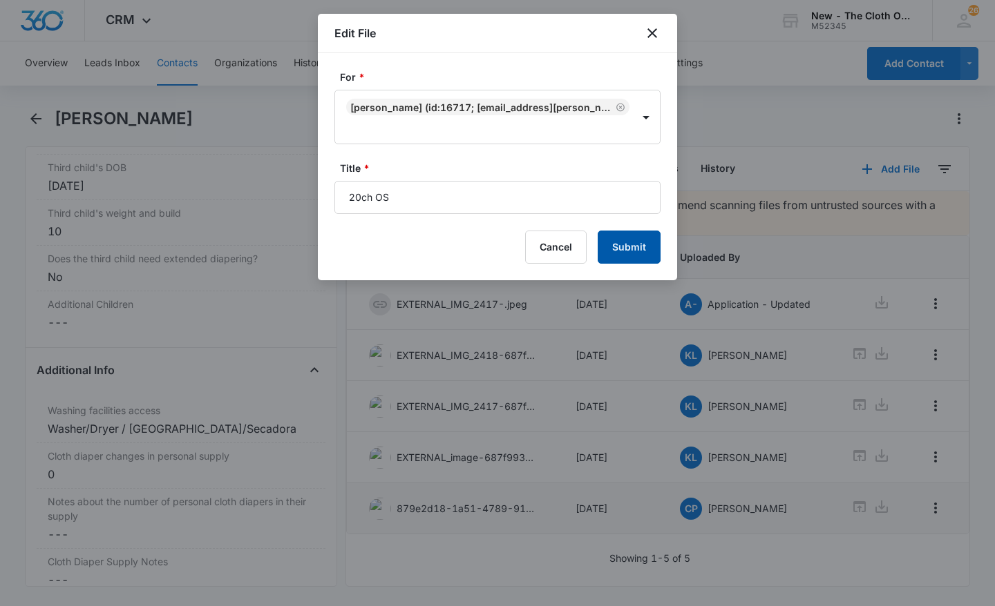
click at [646, 255] on button "Submit" at bounding box center [628, 247] width 63 height 33
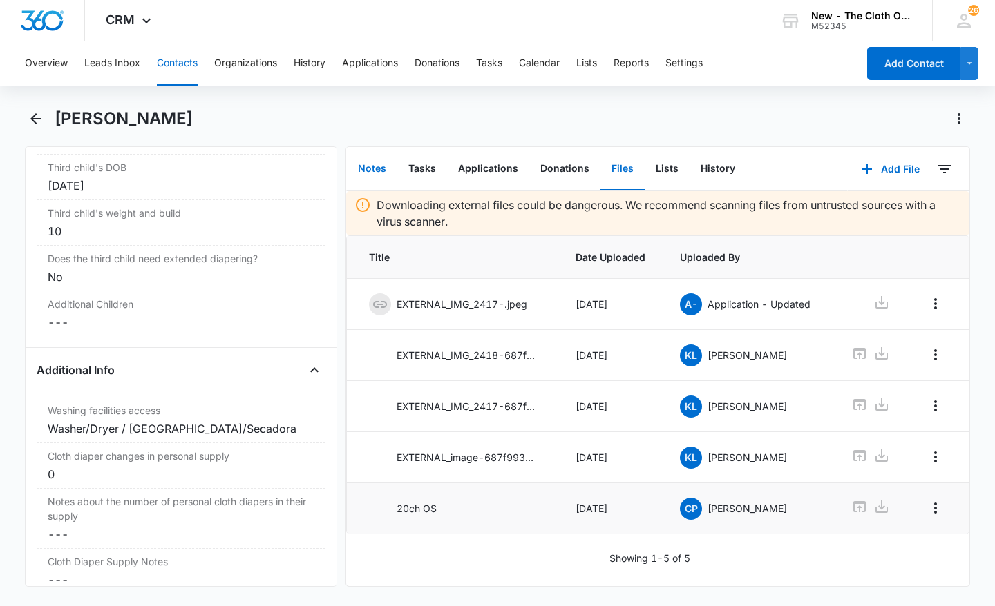
click at [374, 170] on button "Notes" at bounding box center [372, 169] width 50 height 43
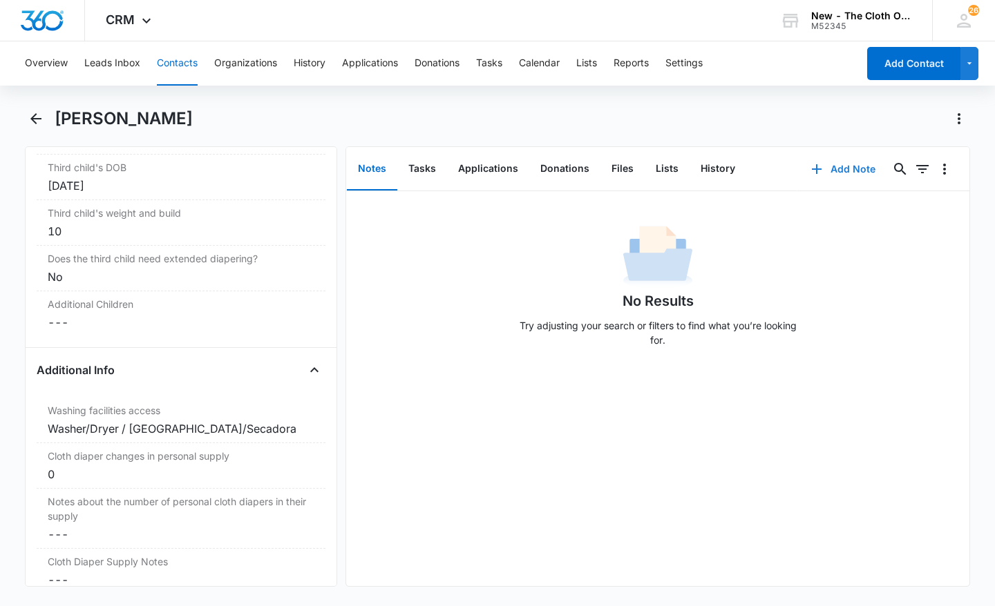
click at [845, 164] on button "Add Note" at bounding box center [843, 169] width 92 height 33
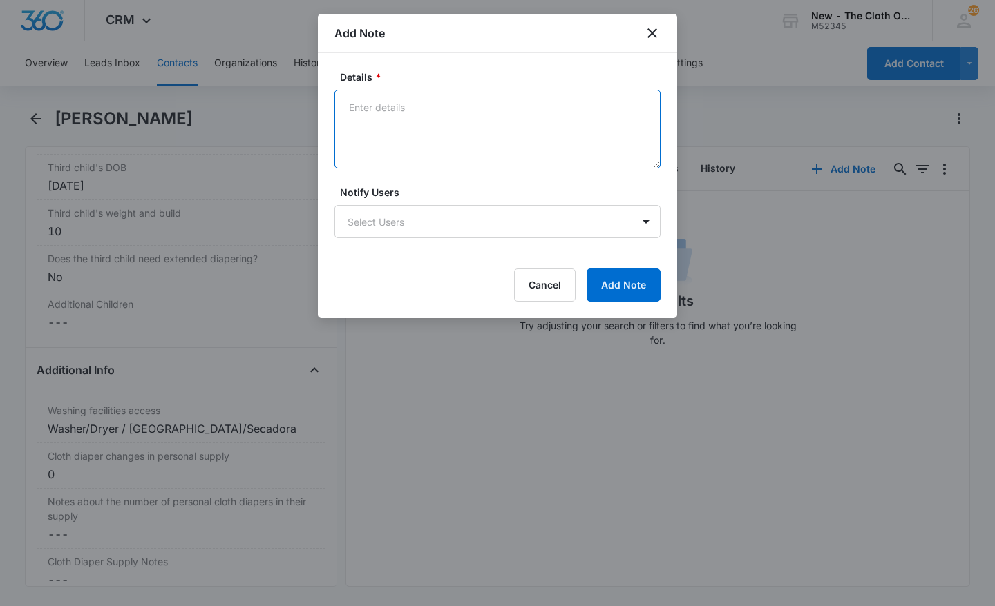
click at [418, 121] on textarea "Details *" at bounding box center [497, 129] width 326 height 79
drag, startPoint x: 450, startPoint y: 110, endPoint x: 332, endPoint y: 99, distance: 118.6
click at [332, 99] on div "Details * 20 change package- 40 NEW/EUC inserts 20 pockets ( Notify Users Selec…" at bounding box center [497, 185] width 359 height 265
click at [434, 109] on textarea "20 change package- 40 NEW/EUC inserts 20 pockets (" at bounding box center [497, 129] width 326 height 79
drag, startPoint x: 441, startPoint y: 106, endPoint x: 345, endPoint y: 110, distance: 95.4
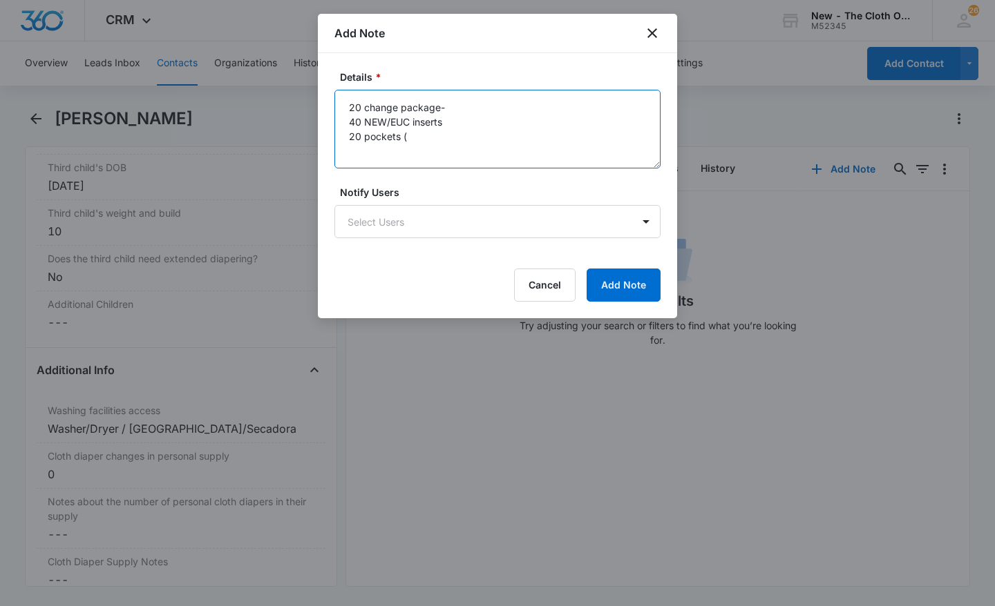
click at [345, 110] on textarea "20 change package- 40 NEW/EUC inserts 20 pockets (" at bounding box center [497, 129] width 326 height 79
drag, startPoint x: 440, startPoint y: 106, endPoint x: 405, endPoint y: 131, distance: 42.2
click at [405, 131] on textarea "20 change package- 40 NEW/EUC inserts 20 pockets (" at bounding box center [497, 129] width 326 height 79
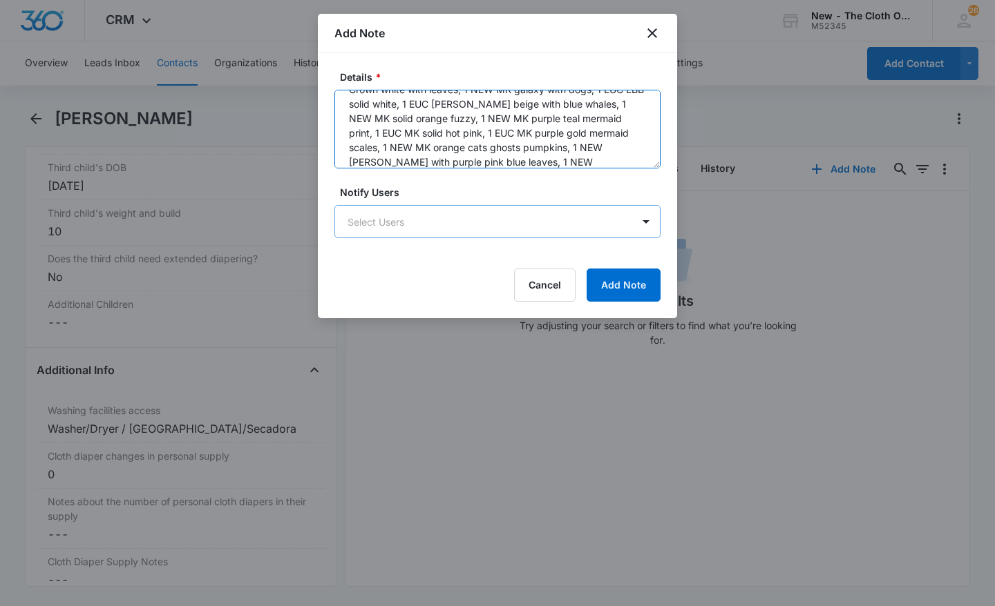
scroll to position [148, 0]
drag, startPoint x: 501, startPoint y: 158, endPoint x: 416, endPoint y: 148, distance: 85.5
drag, startPoint x: 416, startPoint y: 148, endPoint x: 603, endPoint y: 135, distance: 187.6
click at [603, 135] on textarea "20 change package- 40 NEW/EUC inserts 20 pockets (1 EUC MK blue stripes w pink …" at bounding box center [497, 129] width 326 height 79
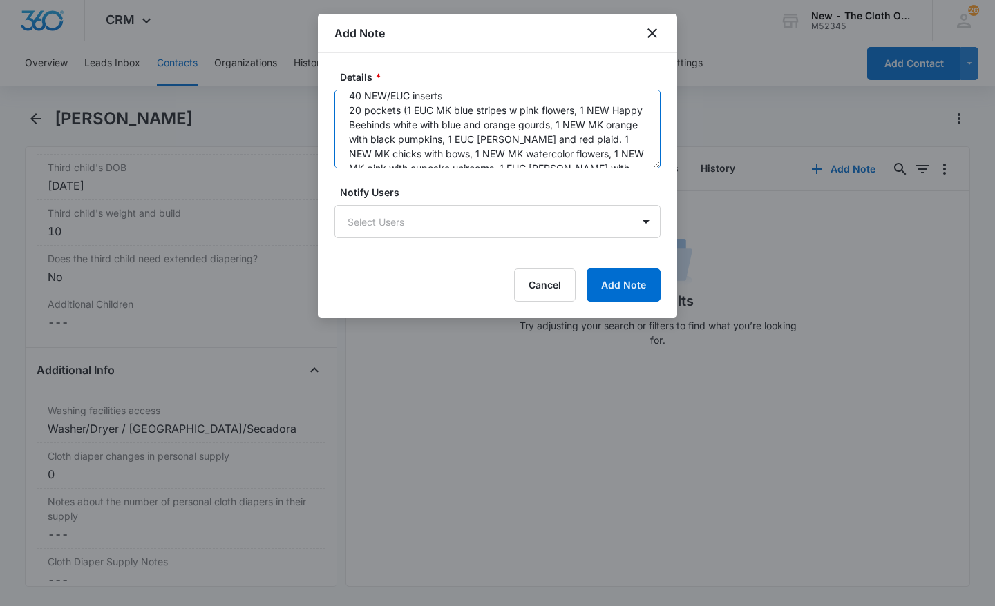
scroll to position [0, 0]
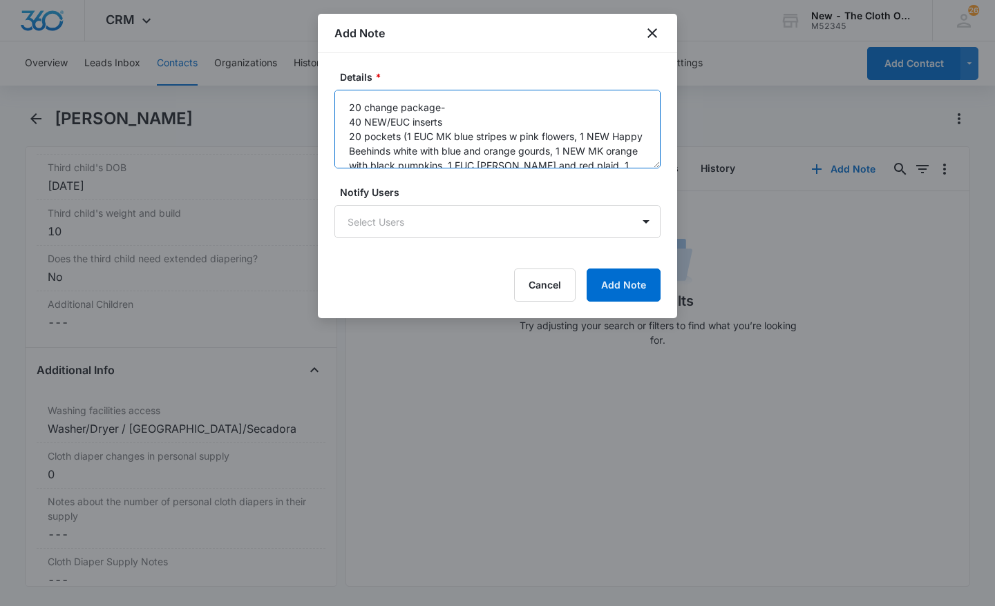
drag, startPoint x: 488, startPoint y: 166, endPoint x: 347, endPoint y: 90, distance: 160.1
click at [347, 90] on textarea "20 change package- 40 NEW/EUC inserts 20 pockets (1 EUC MK blue stripes w pink …" at bounding box center [497, 129] width 326 height 79
type textarea "20 change package- 40 NEW/EUC inserts 20 pockets (1 EUC MK blue stripes w pink …"
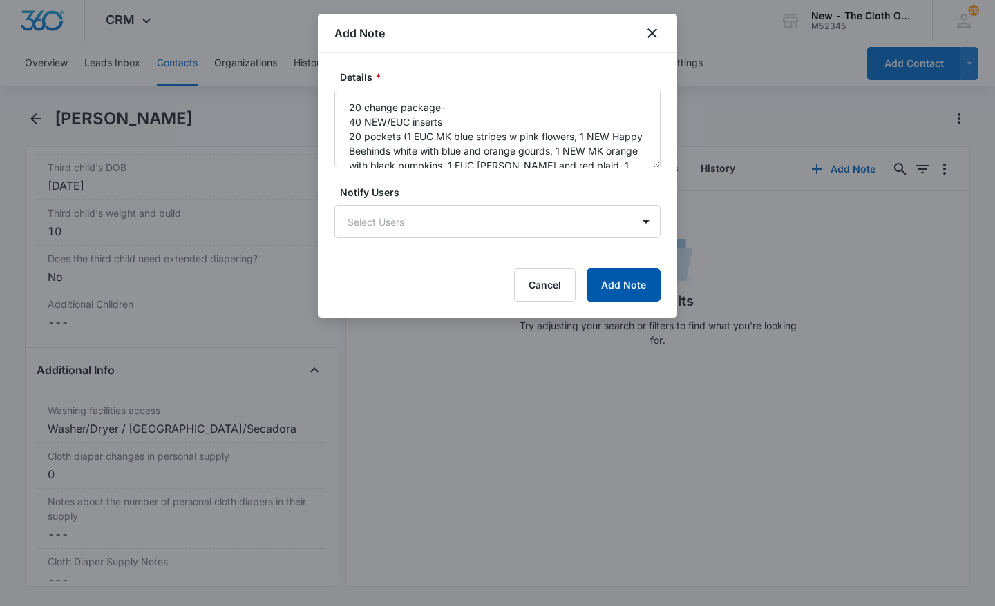
drag, startPoint x: 644, startPoint y: 278, endPoint x: 620, endPoint y: 287, distance: 26.4
click at [620, 287] on button "Add Note" at bounding box center [623, 285] width 74 height 33
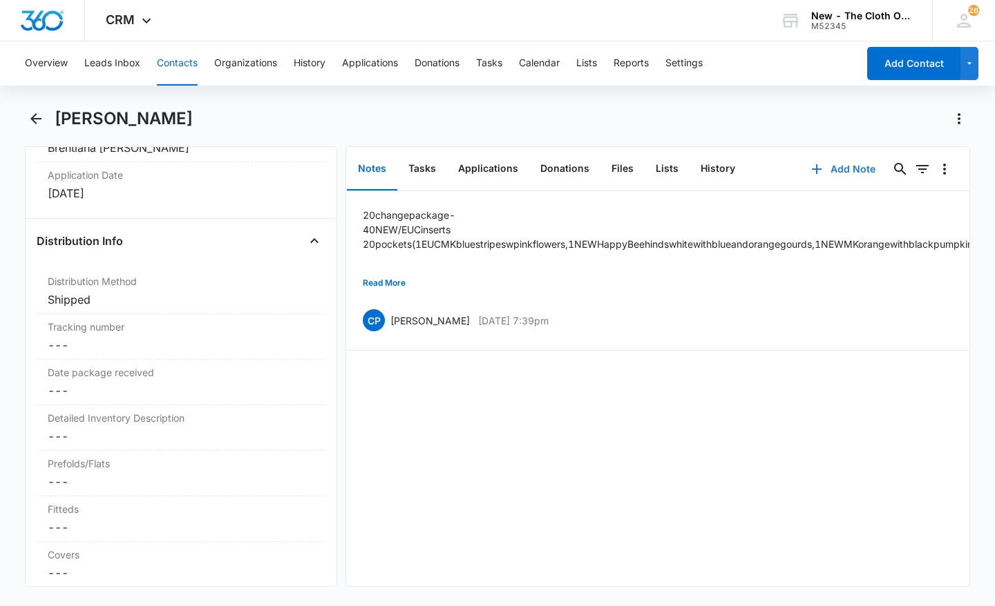
scroll to position [3151, 0]
click at [600, 166] on button "Files" at bounding box center [622, 169] width 44 height 43
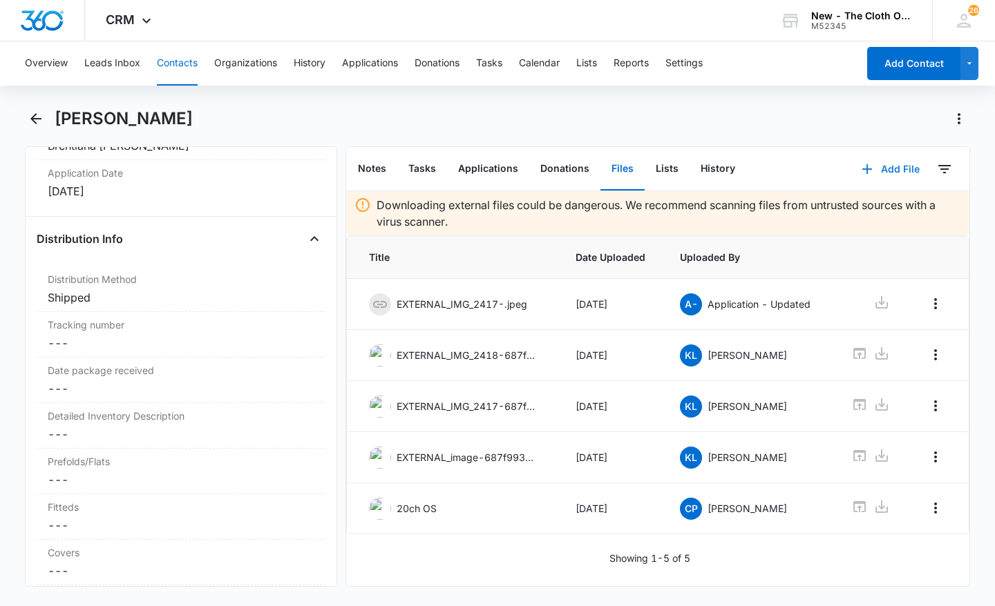
click at [890, 166] on button "Add File" at bounding box center [890, 169] width 86 height 33
click at [849, 217] on div "Upload Files" at bounding box center [871, 214] width 55 height 10
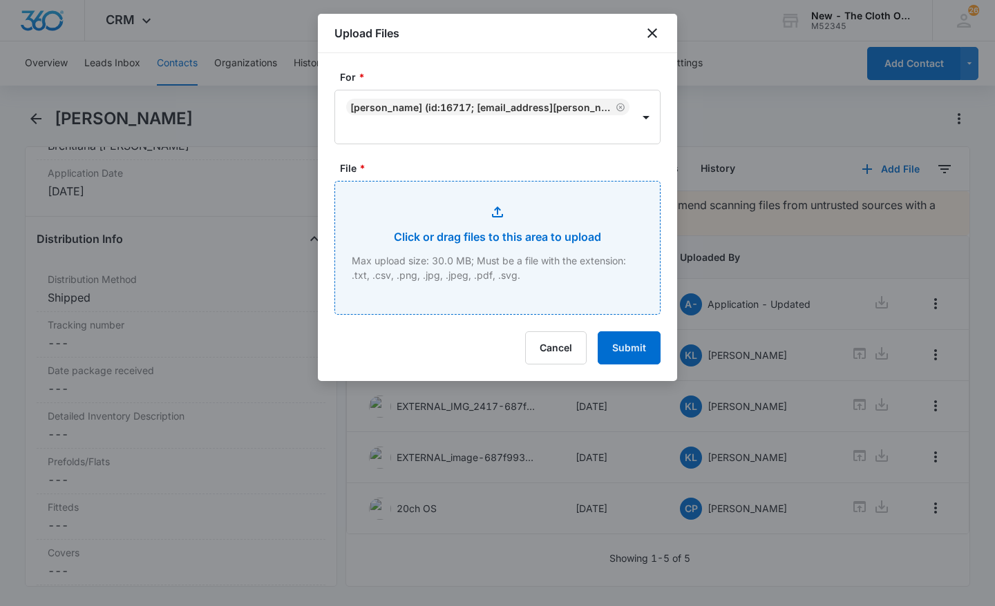
click at [458, 256] on input "File *" at bounding box center [497, 248] width 325 height 133
type input "C:\fakepath\77e0b91d-0968-4a37-a230-e5a259e4d58c.jpg"
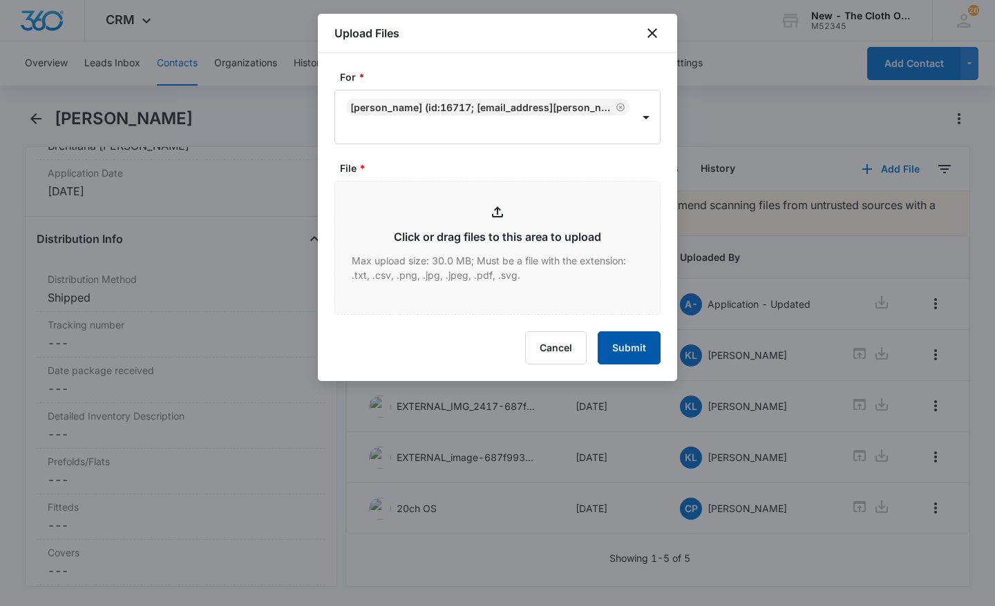
click at [624, 360] on button "Submit" at bounding box center [628, 348] width 63 height 33
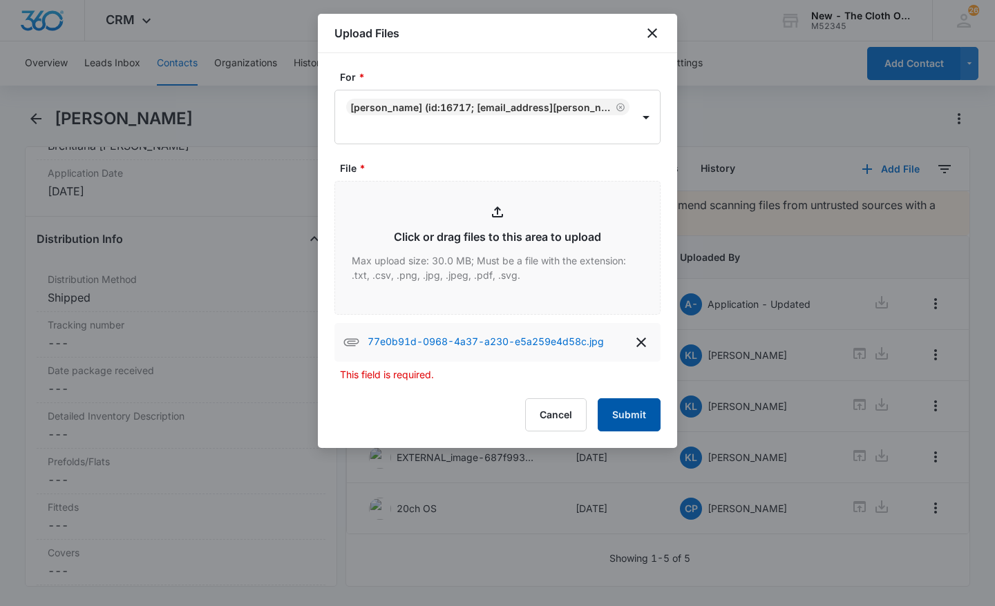
click at [630, 419] on button "Submit" at bounding box center [628, 415] width 63 height 33
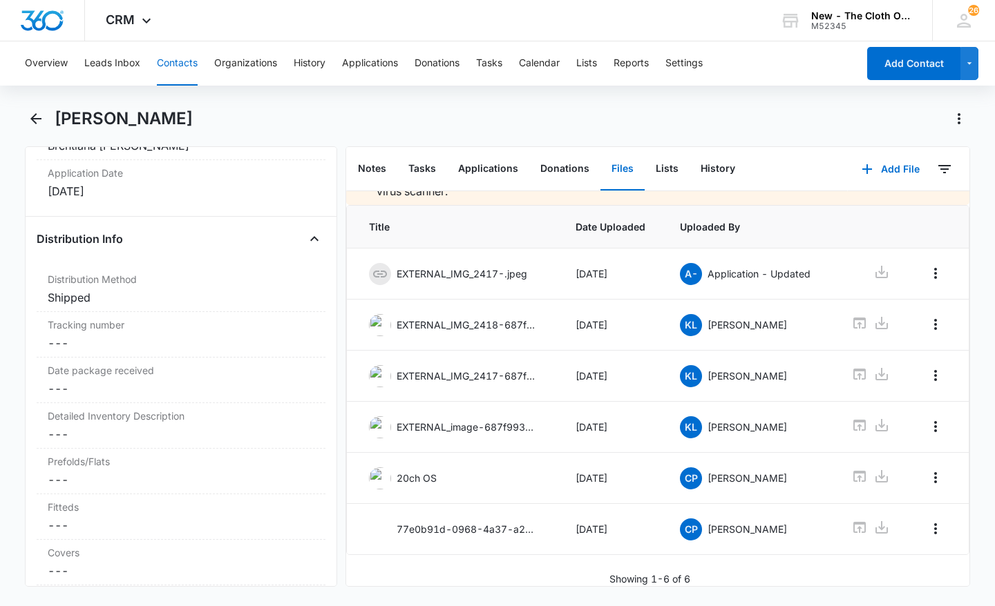
scroll to position [53, 0]
click at [927, 521] on icon "Overflow Menu" at bounding box center [935, 529] width 17 height 17
click at [892, 545] on div "Edit" at bounding box center [889, 547] width 29 height 10
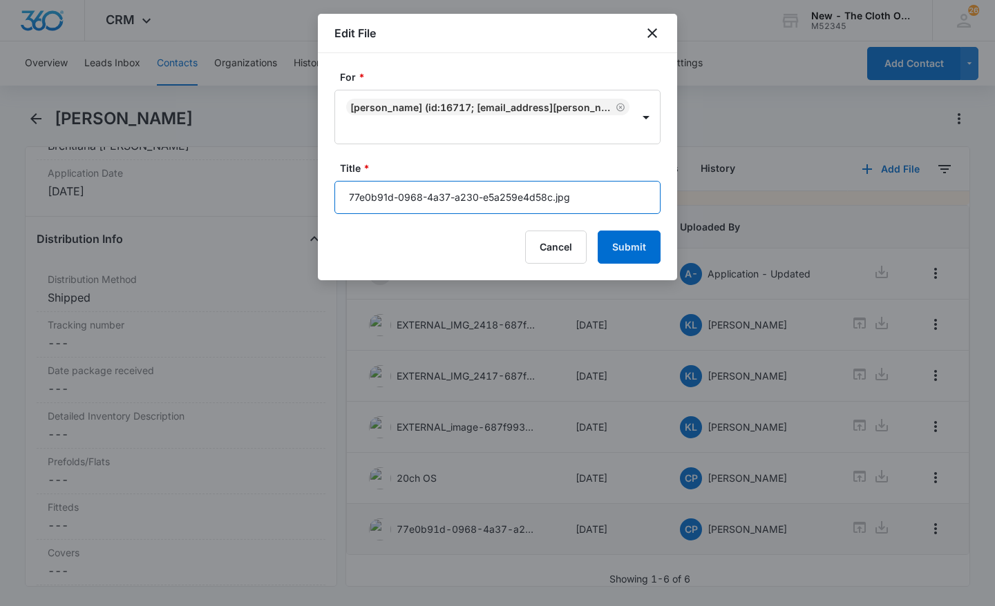
click at [499, 203] on input "77e0b91d-0968-4a37-a230-e5a259e4d58c.jpg" at bounding box center [497, 197] width 326 height 33
type input "15ch- OS"
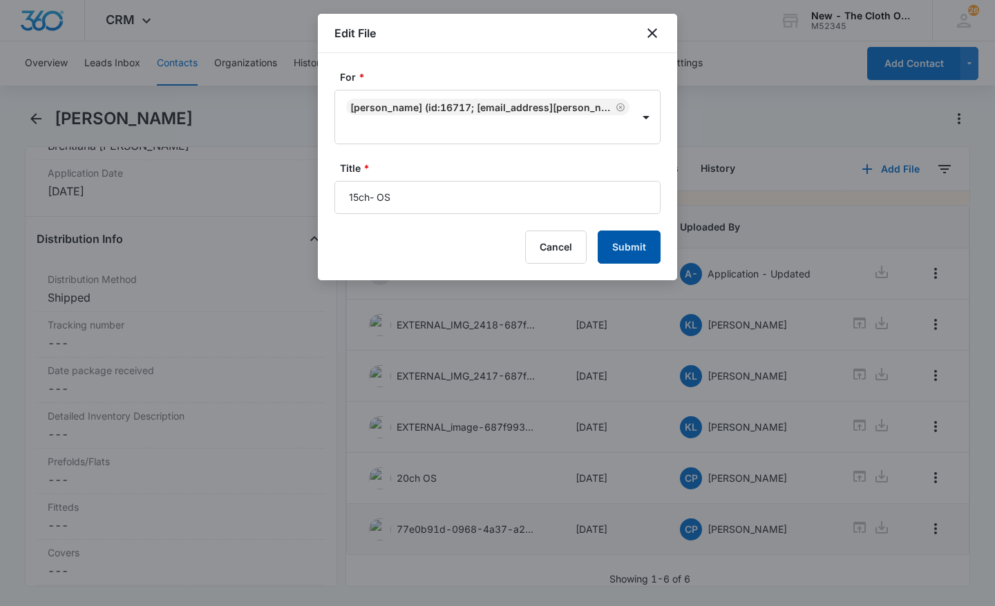
click at [637, 251] on button "Submit" at bounding box center [628, 247] width 63 height 33
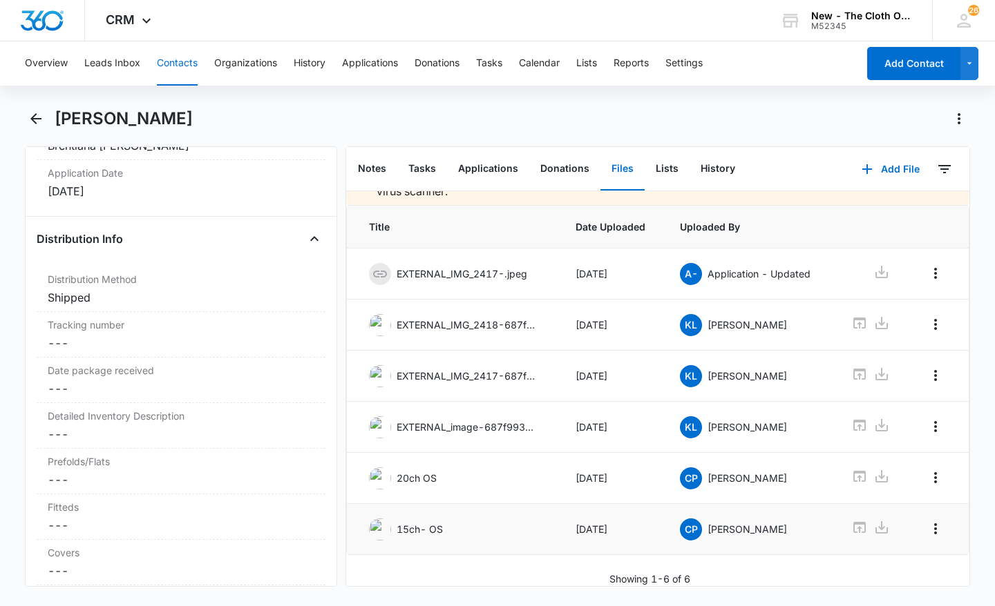
click at [618, 171] on button "Files" at bounding box center [622, 169] width 44 height 43
click at [386, 160] on button "Notes" at bounding box center [372, 169] width 50 height 43
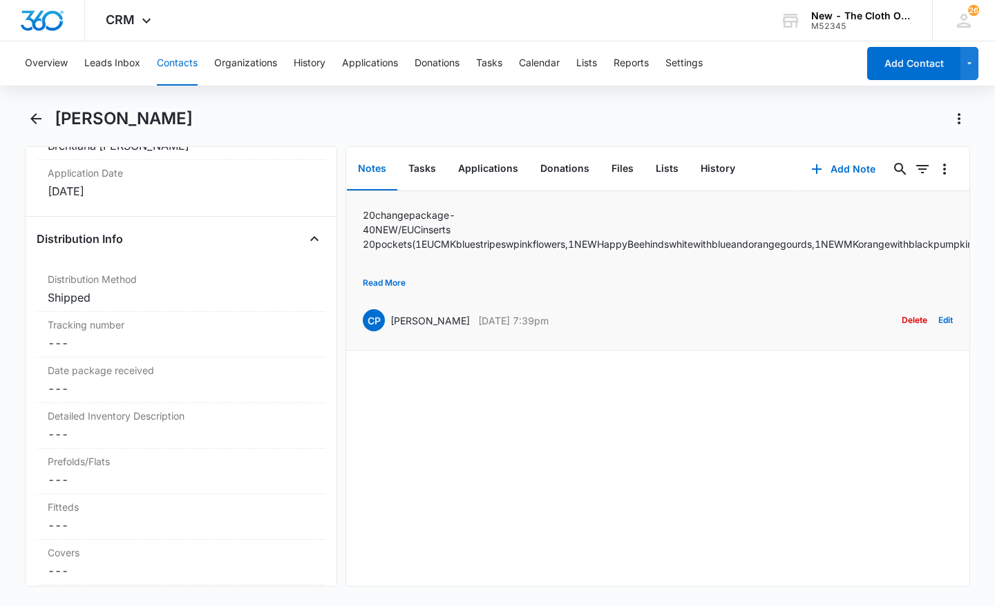
click at [394, 274] on button "Read More" at bounding box center [384, 283] width 43 height 26
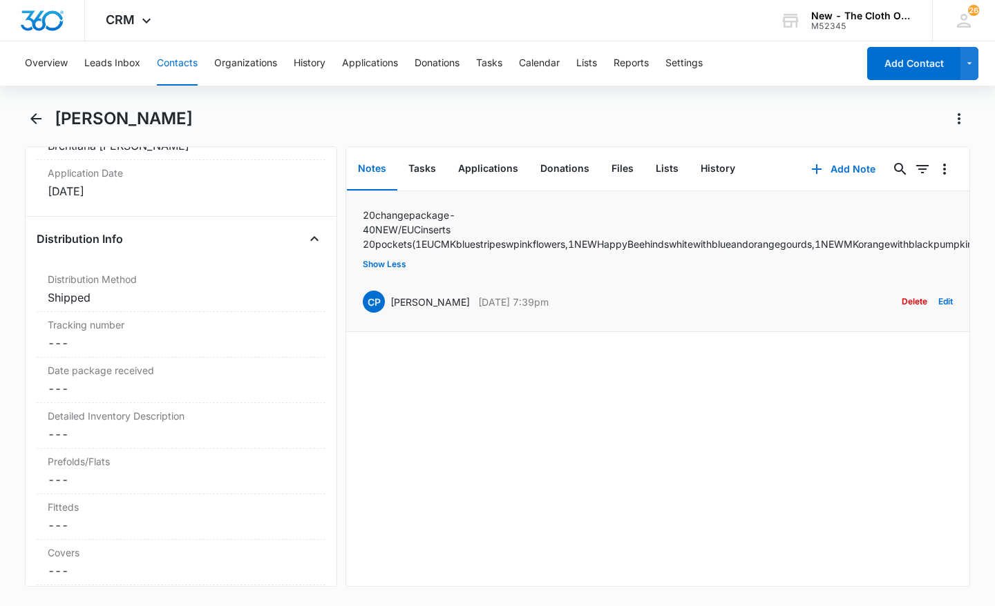
click at [939, 315] on button "Edit" at bounding box center [945, 302] width 15 height 26
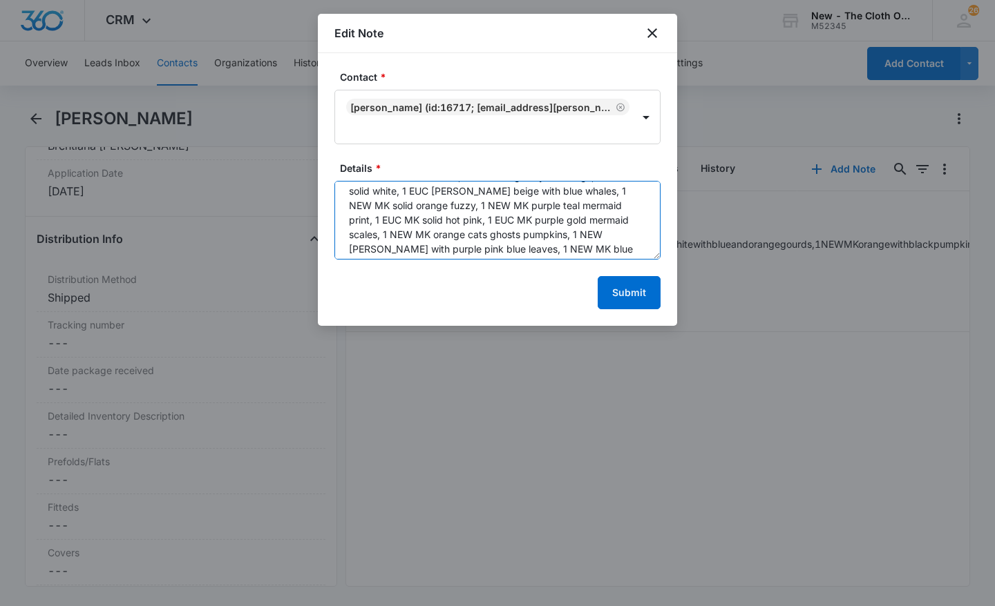
scroll to position [160, 0]
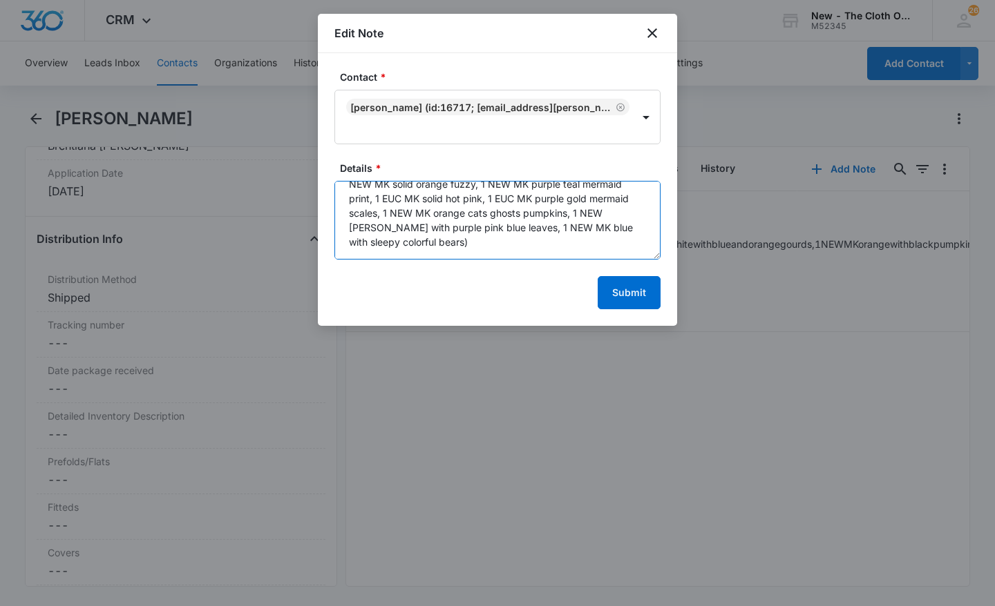
click at [573, 246] on textarea "20 change package- 40 NEW/EUC inserts 20 pockets (1 EUC MK blue stripes w pink …" at bounding box center [497, 220] width 326 height 79
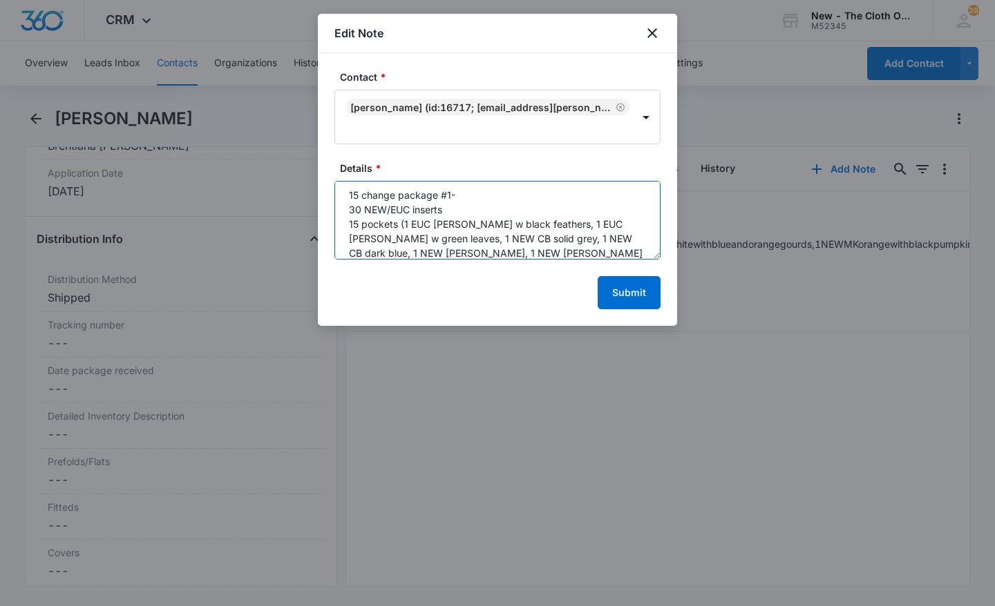
scroll to position [250, 0]
click at [409, 254] on textarea "20 change package- 40 NEW/EUC inserts 20 pockets (1 EUC MK blue stripes w pink …" at bounding box center [497, 220] width 326 height 79
click at [584, 248] on textarea "20 change package- 40 NEW/EUC inserts 20 pockets (1 EUC MK blue stripes w pink …" at bounding box center [497, 220] width 326 height 79
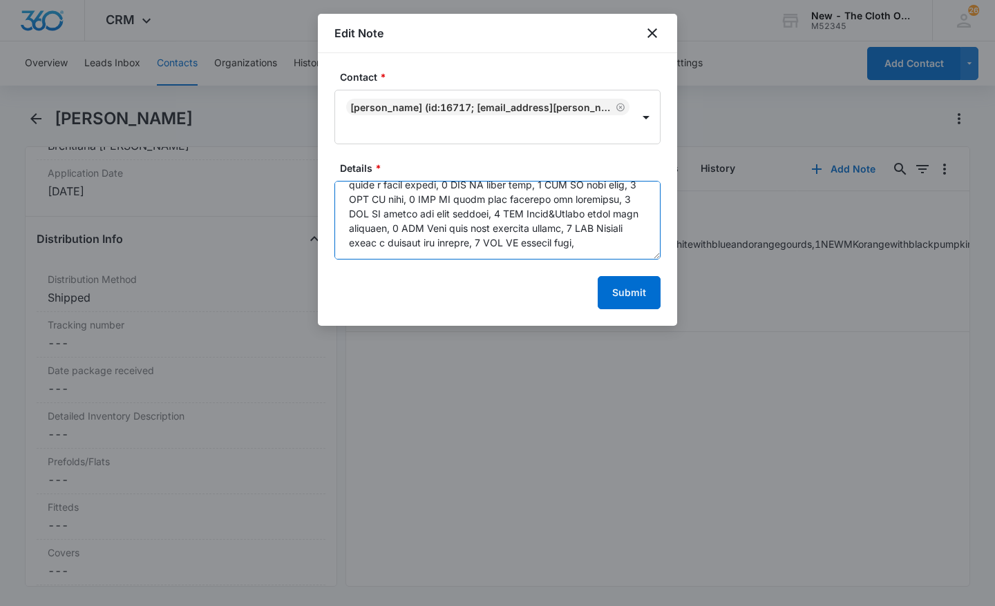
scroll to position [276, 0]
click at [452, 208] on textarea "Details *" at bounding box center [497, 220] width 326 height 79
click at [542, 245] on textarea "Details *" at bounding box center [497, 220] width 326 height 79
drag, startPoint x: 349, startPoint y: 238, endPoint x: 577, endPoint y: 239, distance: 227.2
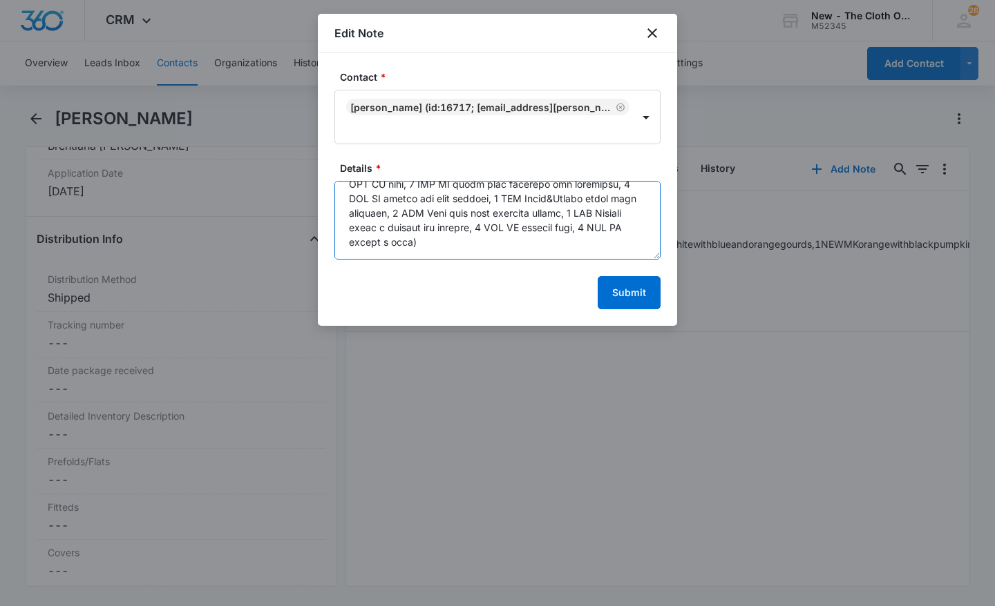
click at [577, 239] on textarea "Details *" at bounding box center [497, 220] width 326 height 79
click at [539, 232] on textarea "Details *" at bounding box center [497, 220] width 326 height 79
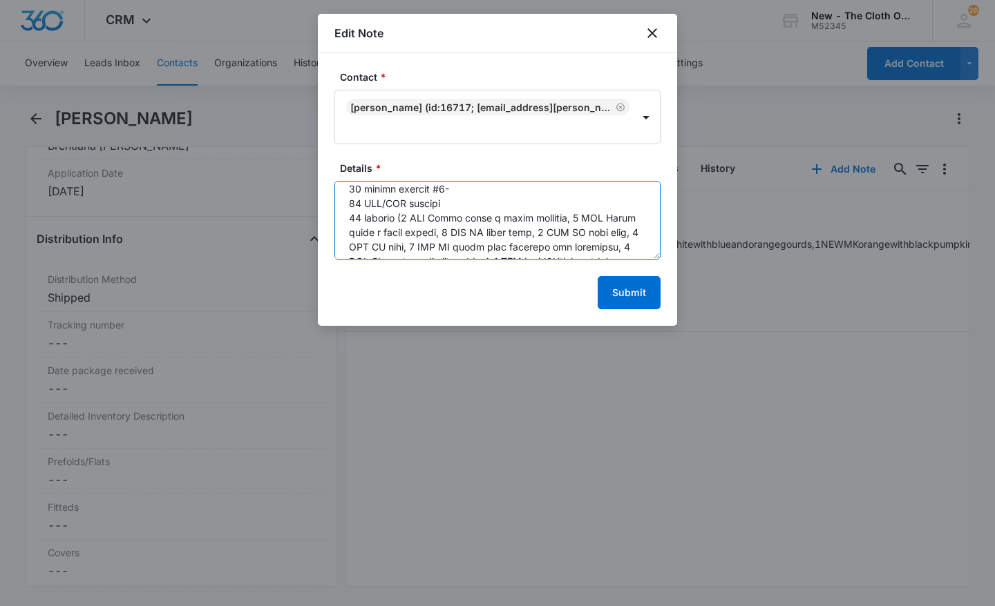
drag, startPoint x: 579, startPoint y: 248, endPoint x: 346, endPoint y: 202, distance: 238.0
click at [346, 202] on textarea "Details *" at bounding box center [497, 220] width 326 height 79
type textarea "20 change package- 40 NEW/EUC inserts 20 pockets (1 EUC MK blue stripes w pink …"
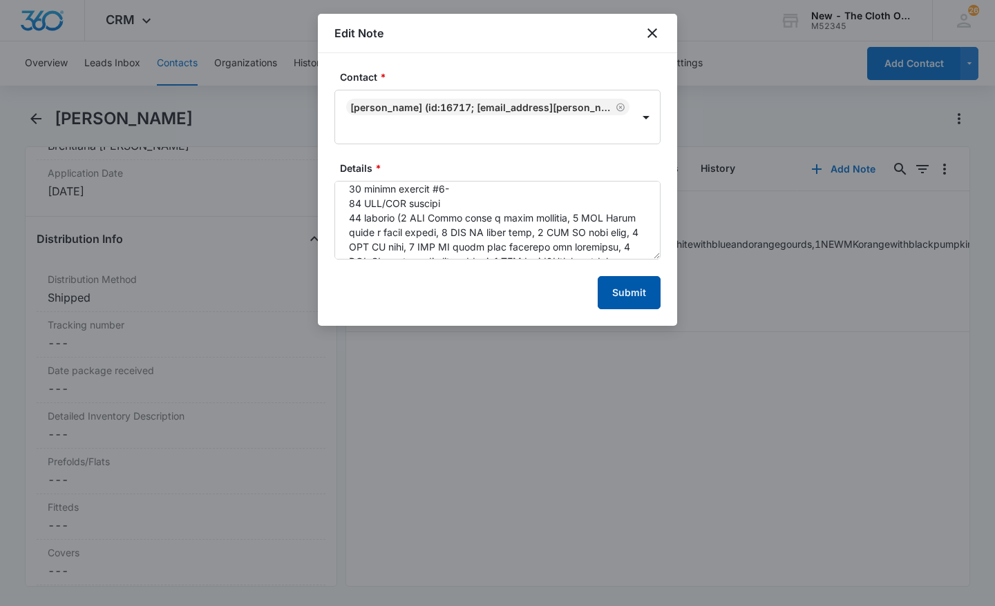
click at [631, 295] on button "Submit" at bounding box center [628, 292] width 63 height 33
